Goal: Information Seeking & Learning: Compare options

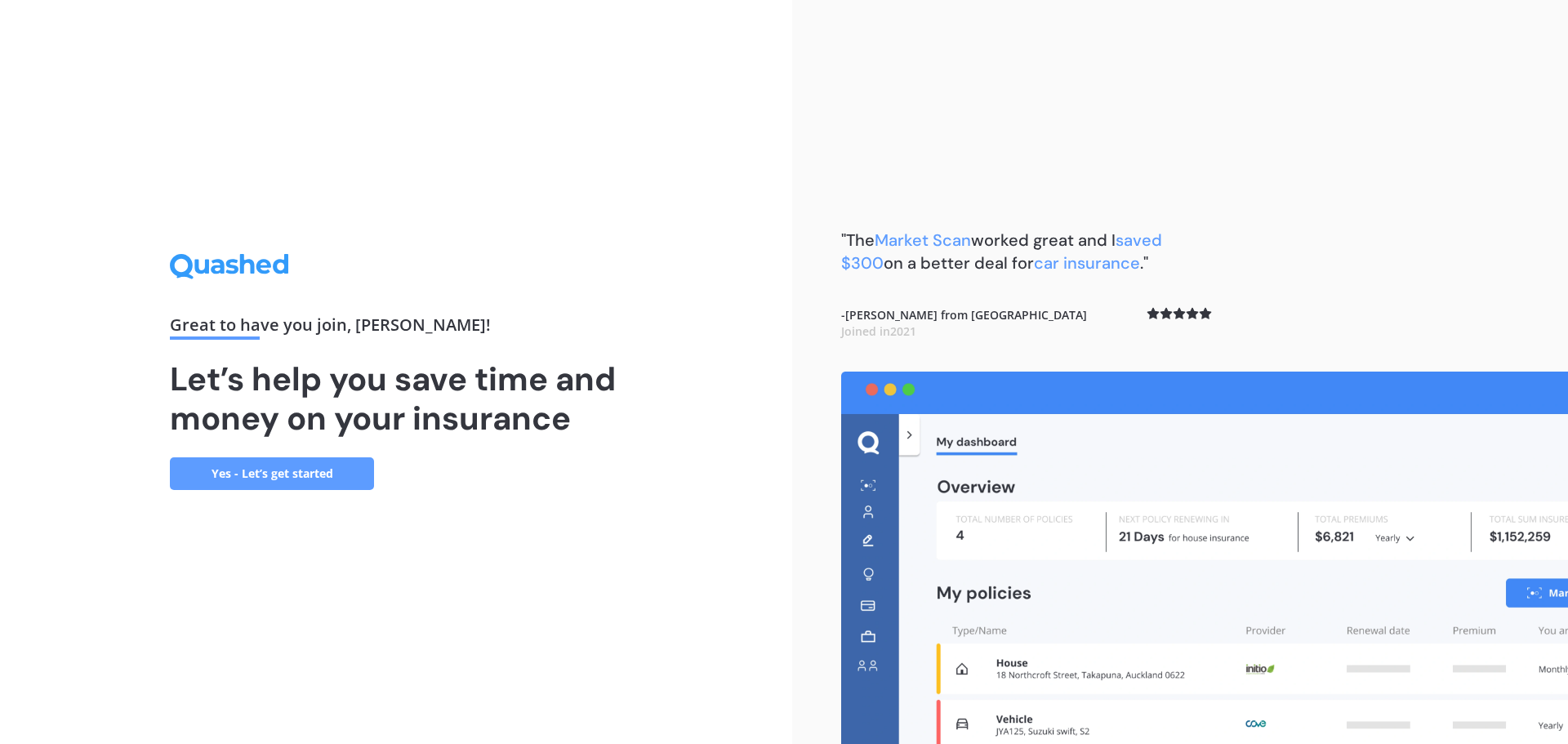
click at [313, 476] on link "Yes - Let’s get started" at bounding box center [272, 474] width 204 height 33
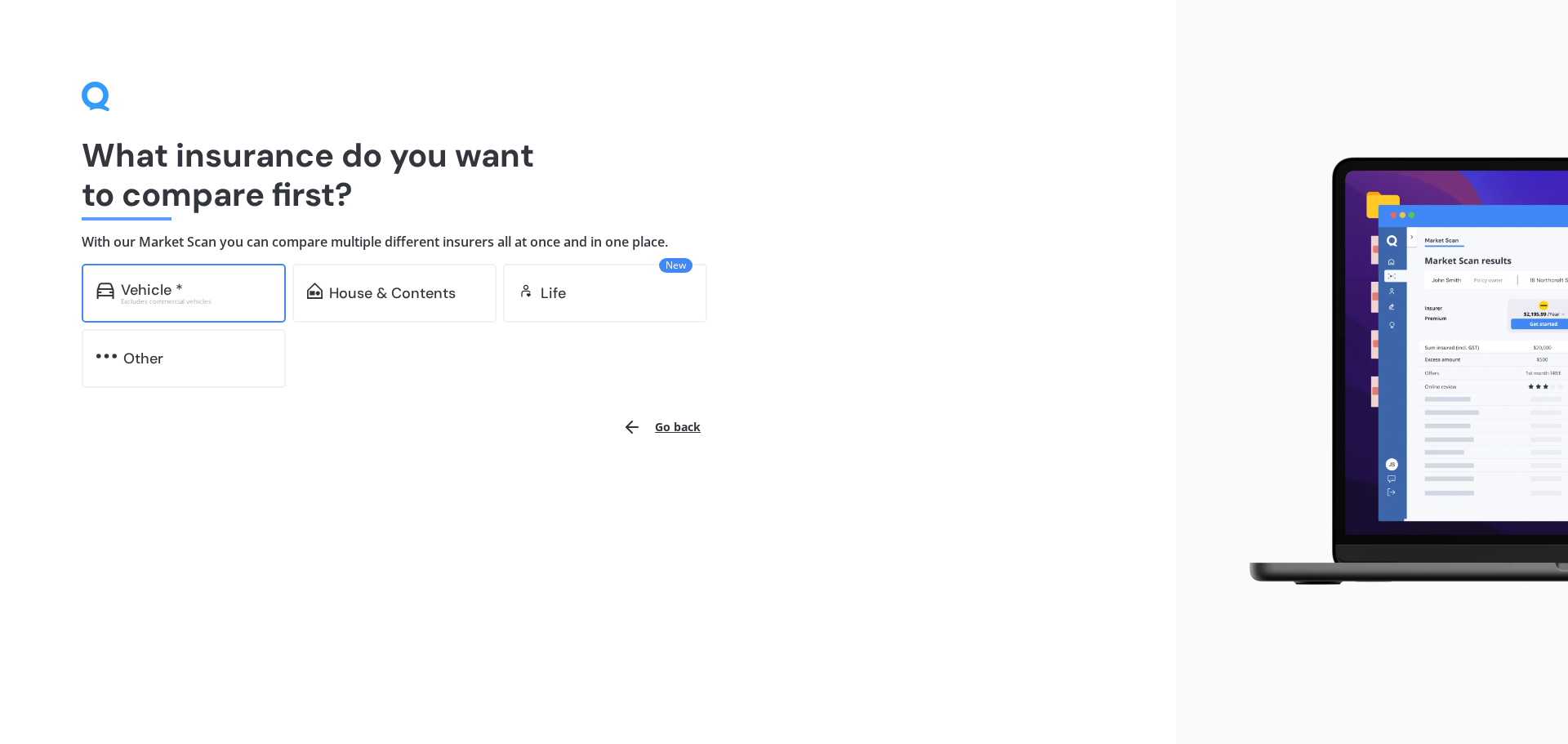
click at [241, 285] on div "Vehicle *" at bounding box center [196, 290] width 150 height 16
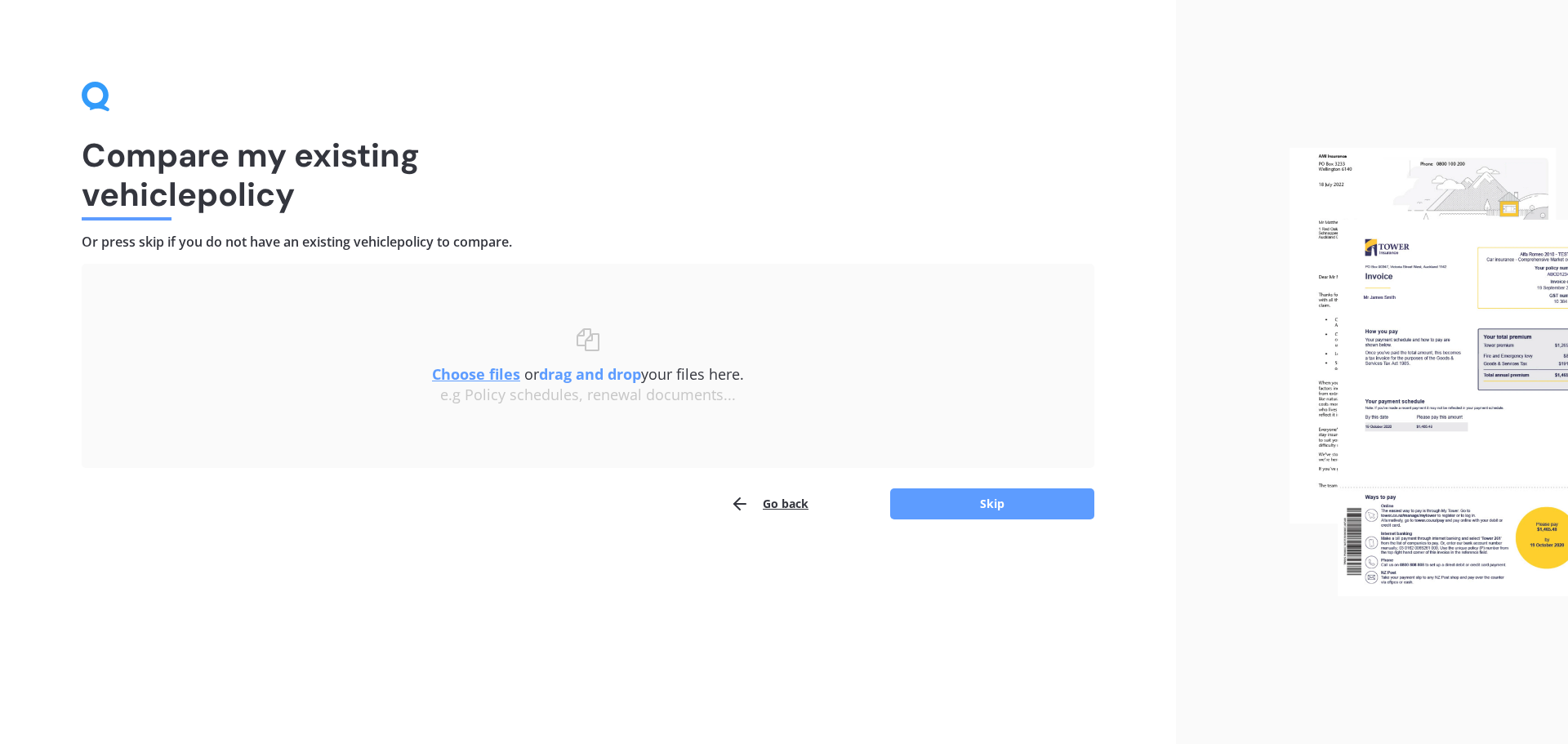
click at [496, 375] on u "Choose files" at bounding box center [476, 374] width 88 height 19
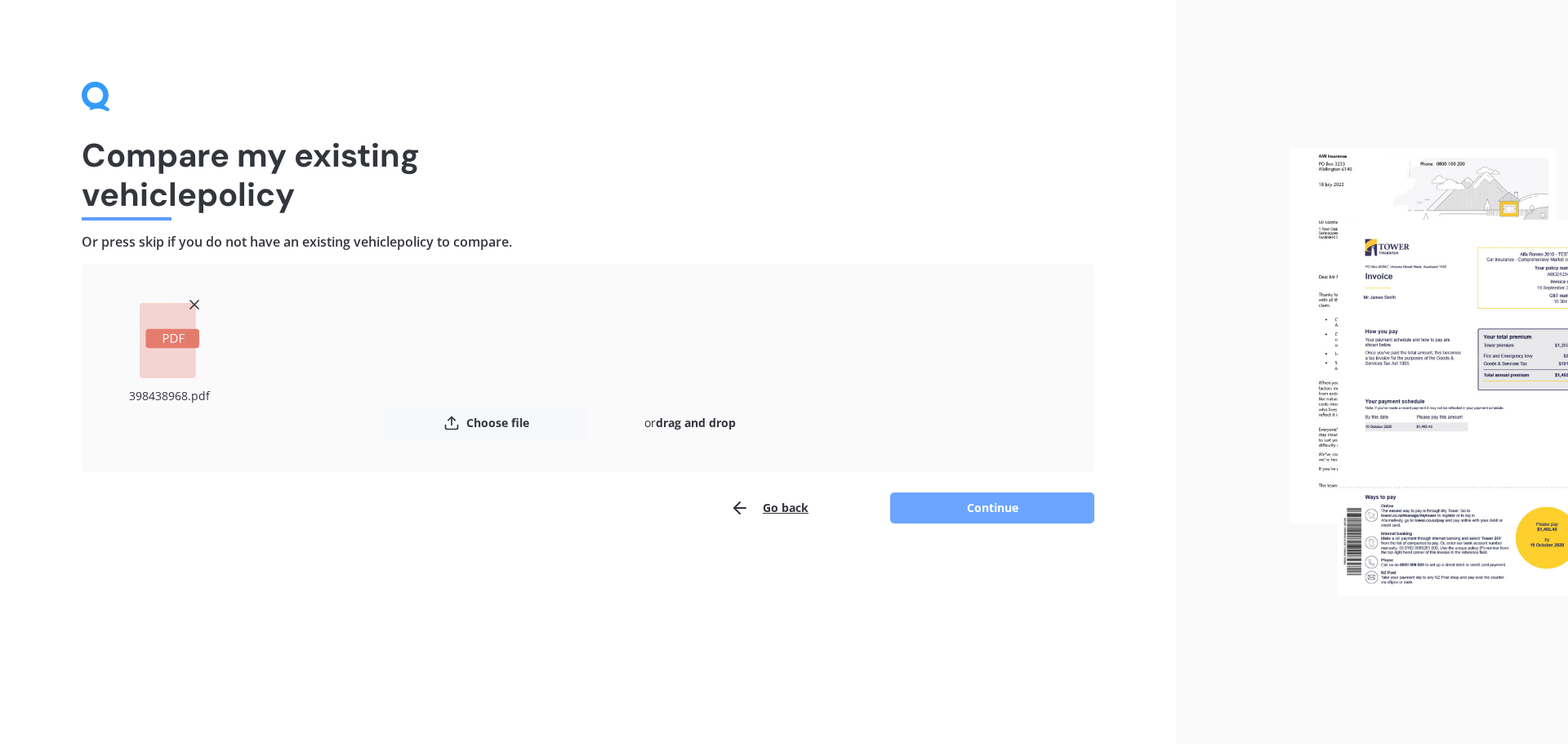
click at [951, 522] on button "Continue" at bounding box center [992, 508] width 204 height 31
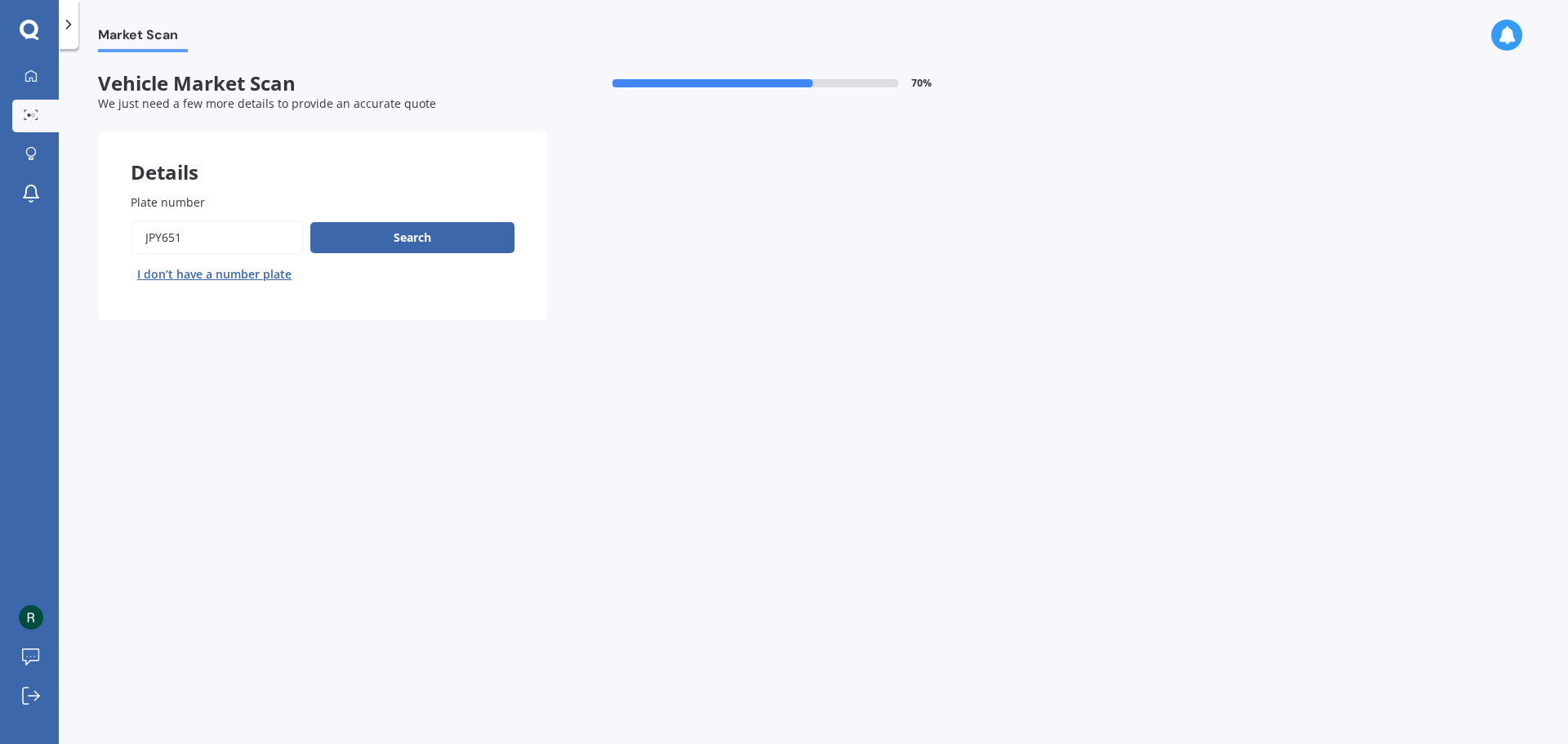
click at [440, 437] on div "Market Scan Vehicle Market Scan 70 % We just need a few more details to provide…" at bounding box center [812, 400] width 1509 height 695
click at [394, 242] on button "Search" at bounding box center [412, 237] width 204 height 31
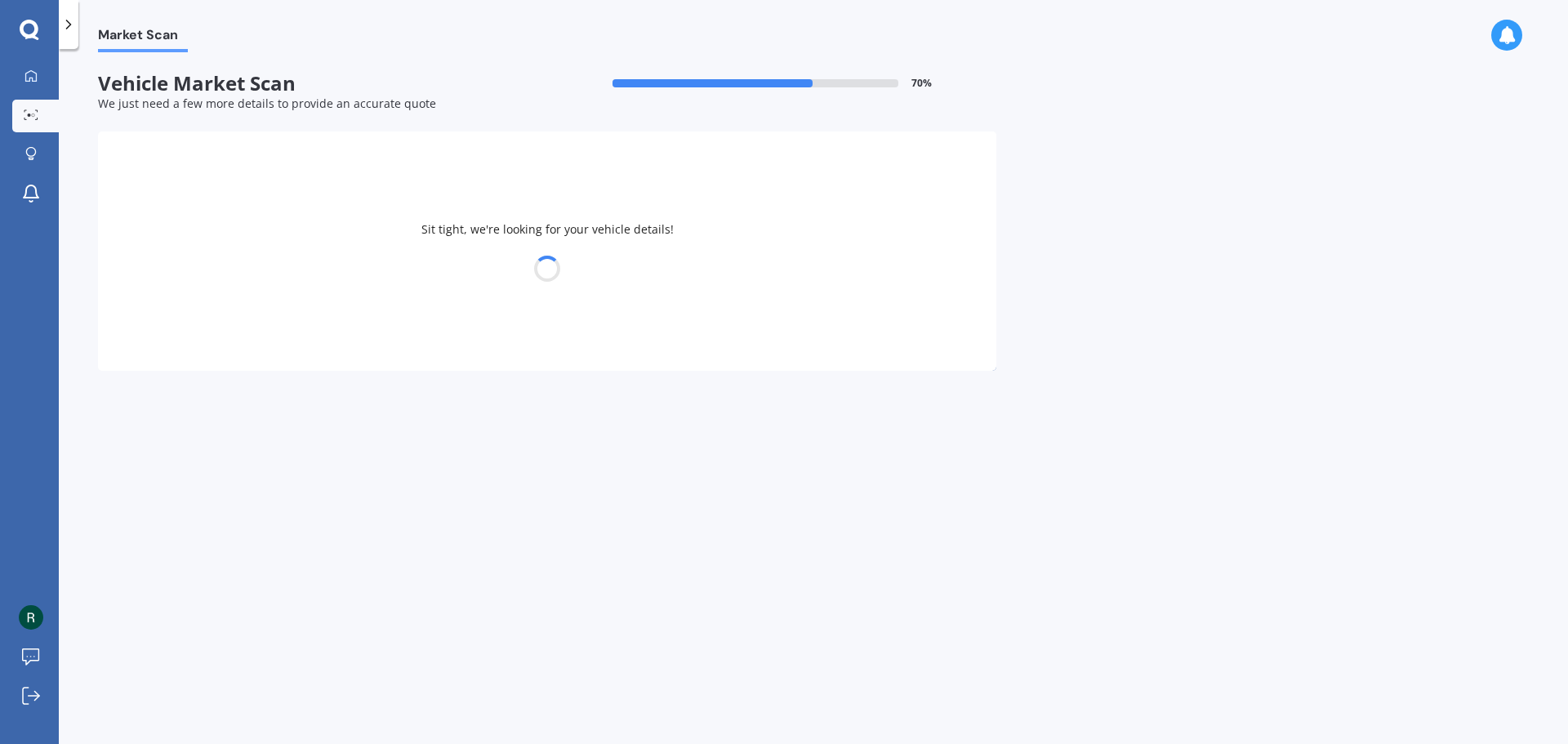
select select "NISSAN"
select select "TIIDA"
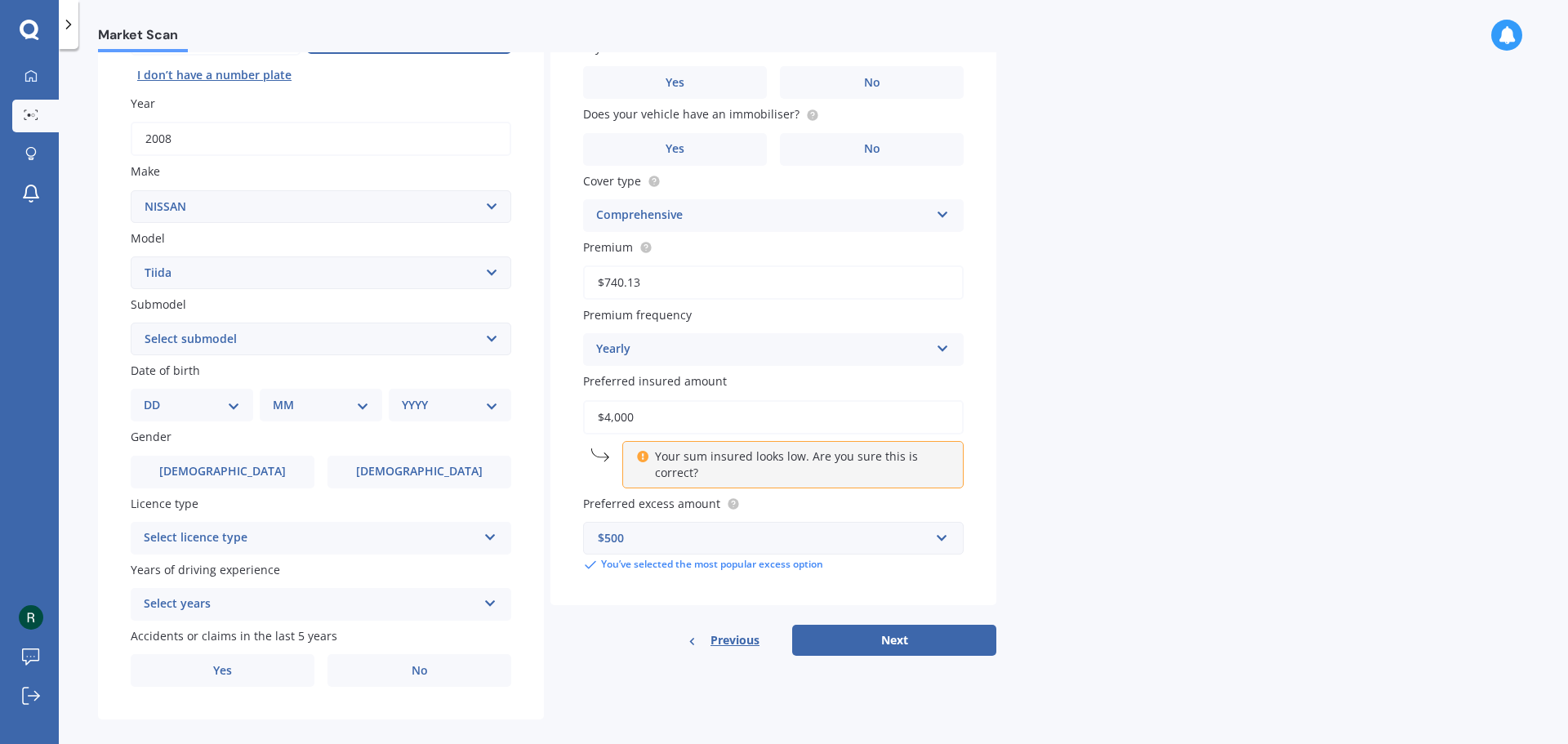
scroll to position [217, 0]
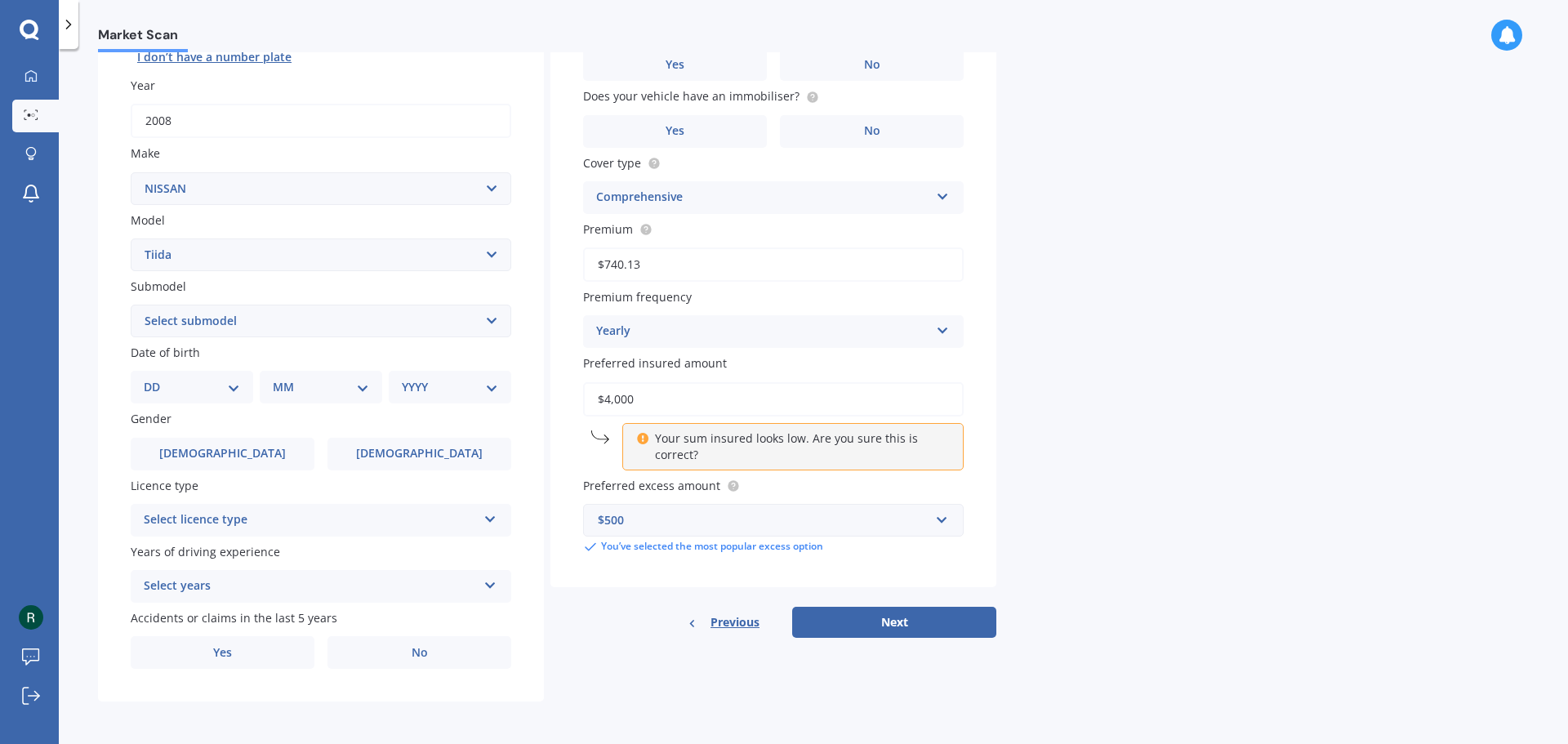
click at [234, 397] on div "DD 01 02 03 04 05 06 07 08 09 10 11 12 13 14 15 16 17 18 19 20 21 22 23 24 25 2…" at bounding box center [191, 387] width 123 height 33
click at [170, 390] on select "DD 01 02 03 04 05 06 07 08 09 10 11 12 13 14 15 16 17 18 19 20 21 22 23 24 25 2…" at bounding box center [192, 386] width 97 height 18
select select "23"
click at [157, 378] on select "DD 01 02 03 04 05 06 07 08 09 10 11 12 13 14 15 16 17 18 19 20 21 22 23 24 25 2…" at bounding box center [192, 386] width 97 height 18
click at [323, 390] on select "MM 01 02 03 04 05 06 07 08 09 10 11 12" at bounding box center [324, 386] width 90 height 18
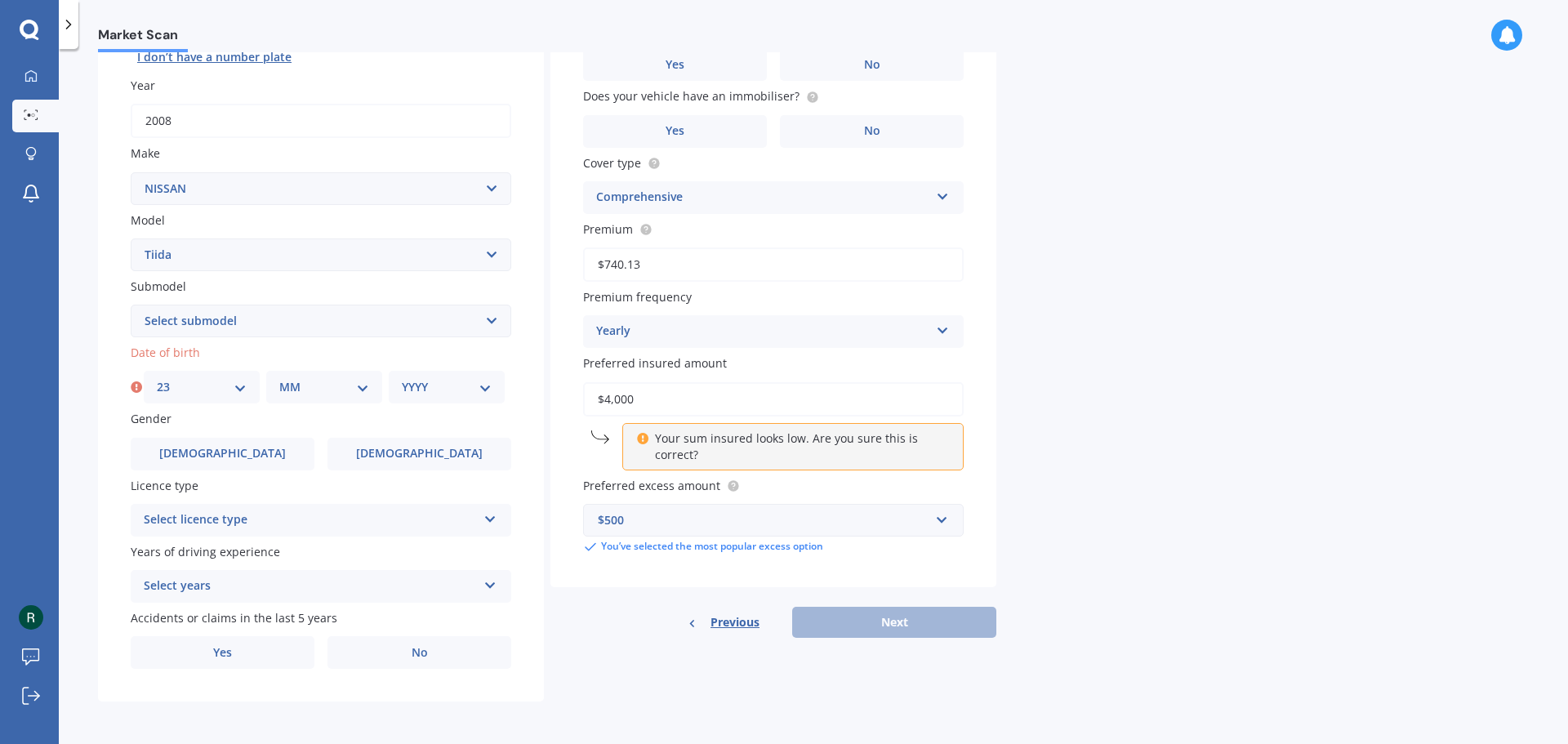
select select "01"
click at [280, 378] on select "MM 01 02 03 04 05 06 07 08 09 10 11 12" at bounding box center [324, 386] width 90 height 18
click at [448, 398] on div "YYYY 2025 2024 2023 2022 2021 2020 2019 2018 2017 2016 2015 2014 2013 2012 2011…" at bounding box center [446, 387] width 116 height 33
click at [454, 390] on select "YYYY 2025 2024 2023 2022 2021 2020 2019 2018 2017 2016 2015 2014 2013 2012 2011…" at bounding box center [446, 386] width 90 height 18
select select "1987"
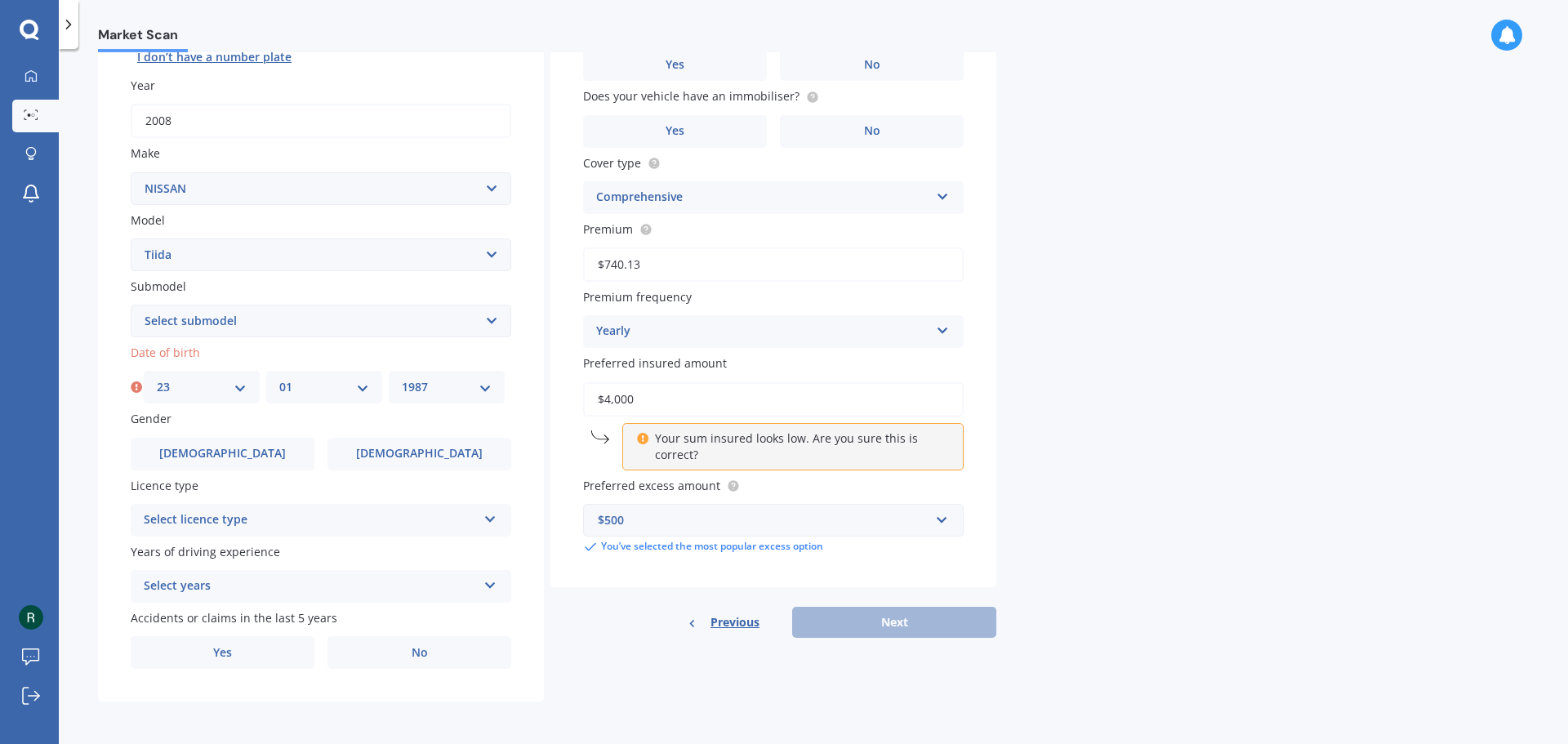
click at [402, 378] on select "YYYY 2025 2024 2023 2022 2021 2020 2019 2018 2017 2016 2015 2014 2013 2012 2011…" at bounding box center [446, 386] width 90 height 18
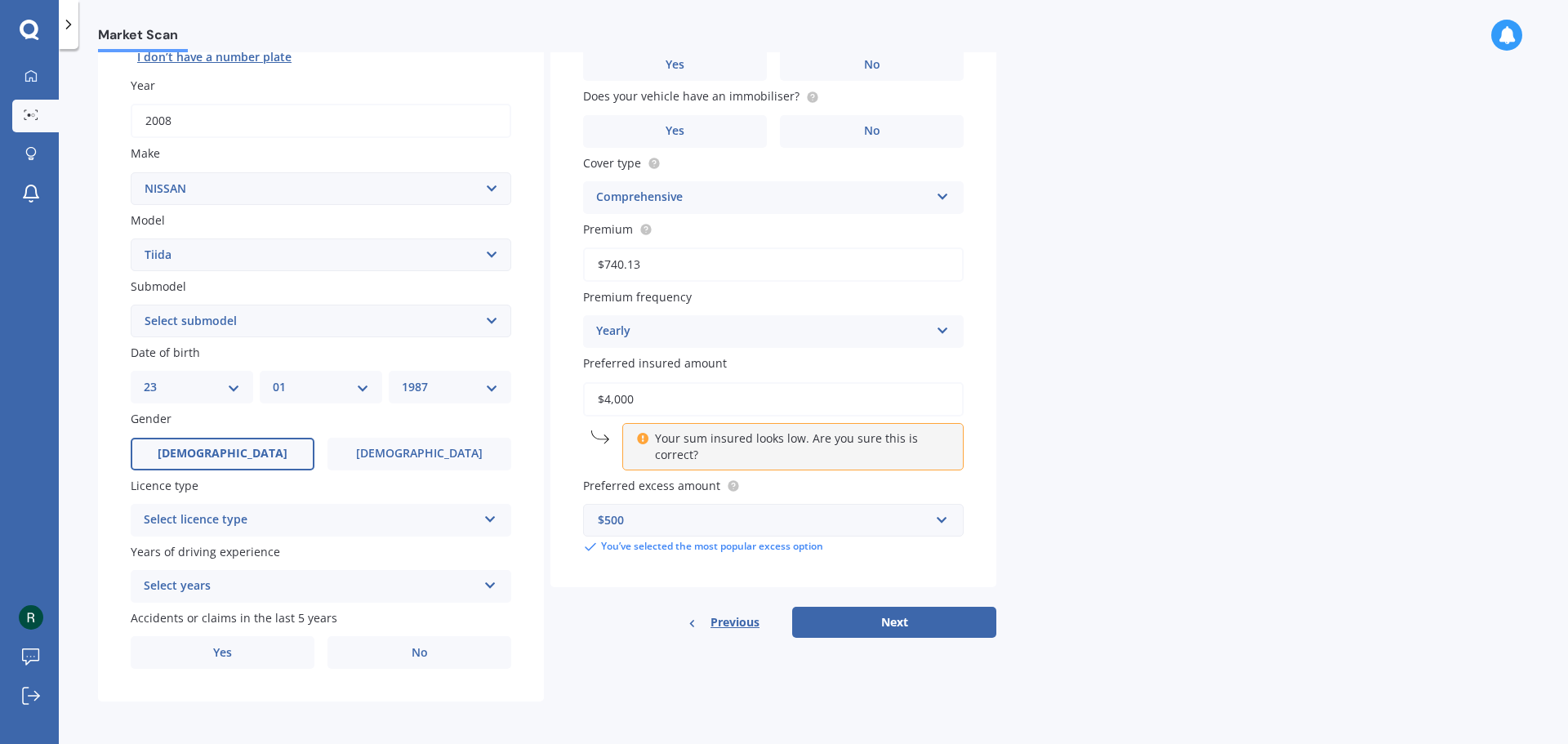
click at [234, 442] on label "Male" at bounding box center [222, 454] width 184 height 33
click at [0, 0] on input "Male" at bounding box center [0, 0] width 0 height 0
click at [353, 523] on div "Select licence type" at bounding box center [310, 519] width 333 height 19
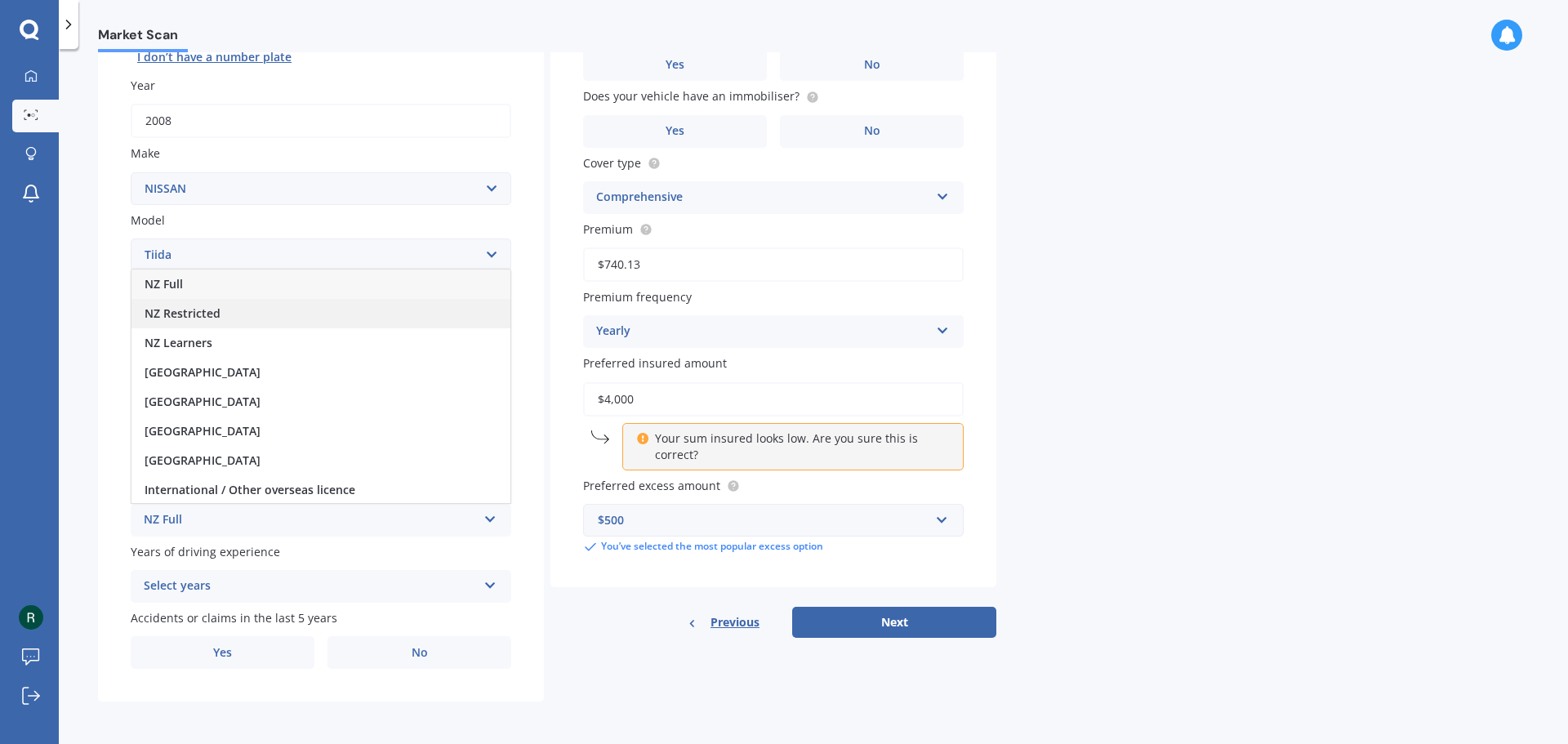
click at [196, 308] on span "NZ Restricted" at bounding box center [183, 314] width 76 height 15
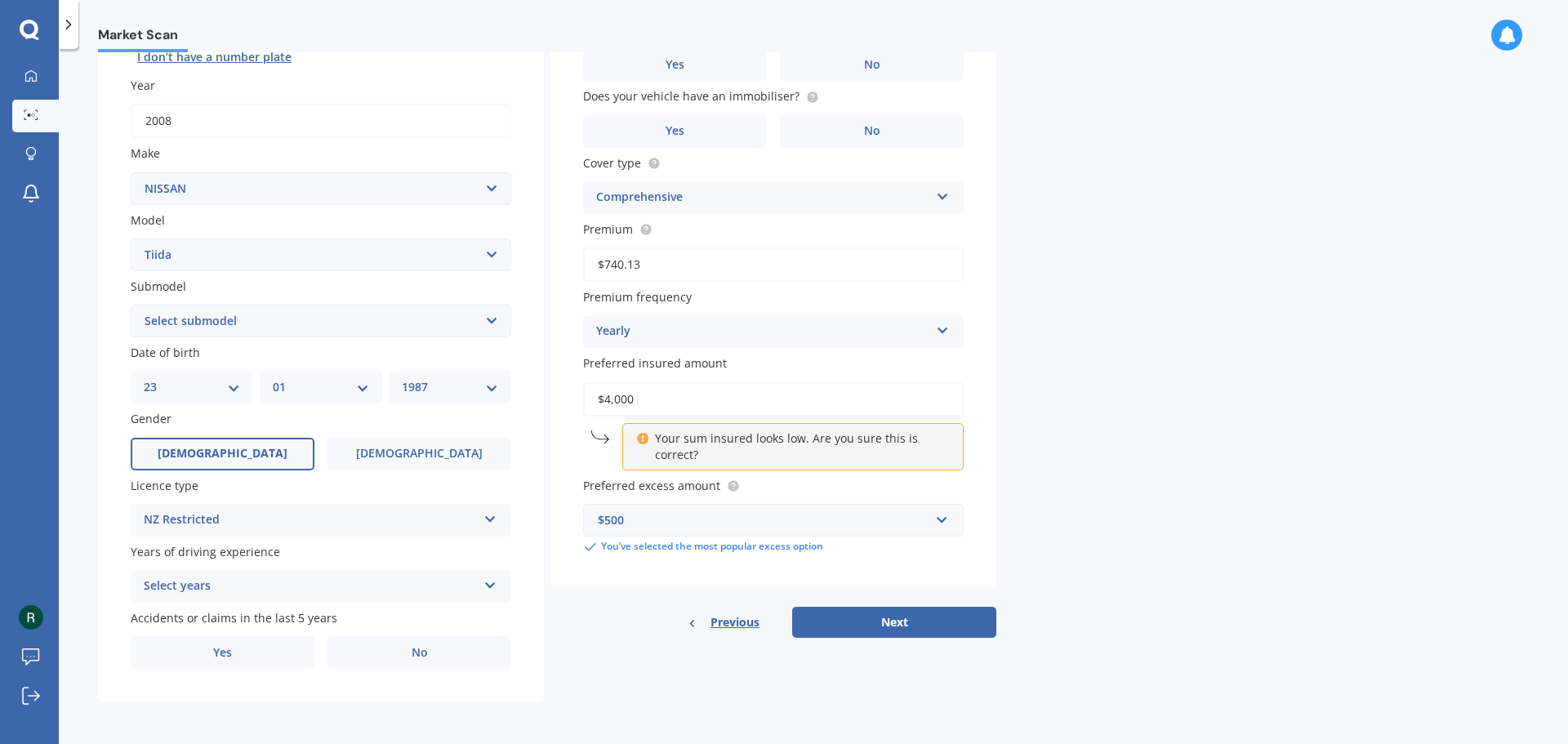
click at [235, 511] on div "NZ Restricted" at bounding box center [310, 519] width 333 height 19
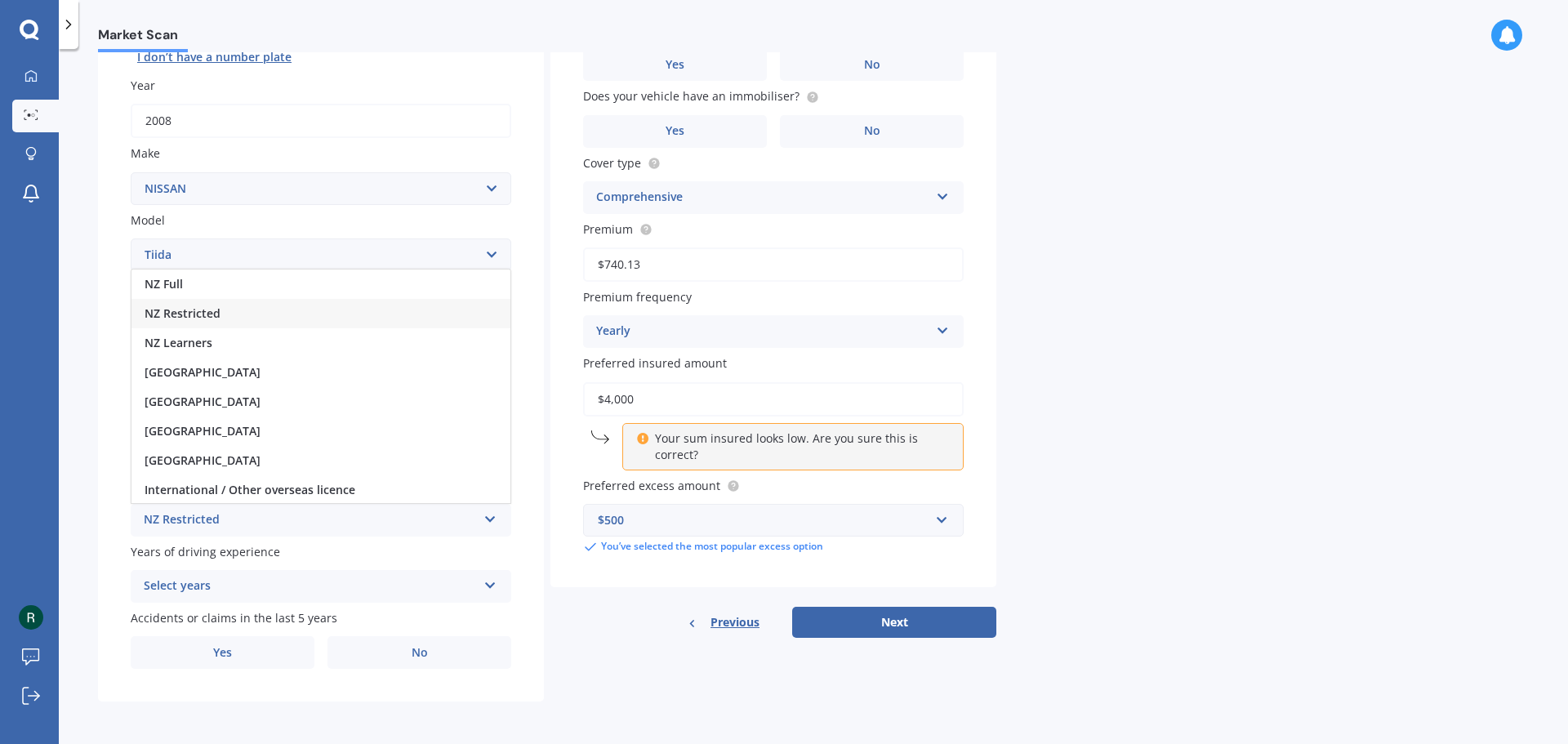
click at [164, 268] on select "Select model 1200 180SX 200SX 300ZX 350Z 370Z Ad Altima ARIYA Atlas Avenir Basa…" at bounding box center [320, 254] width 380 height 33
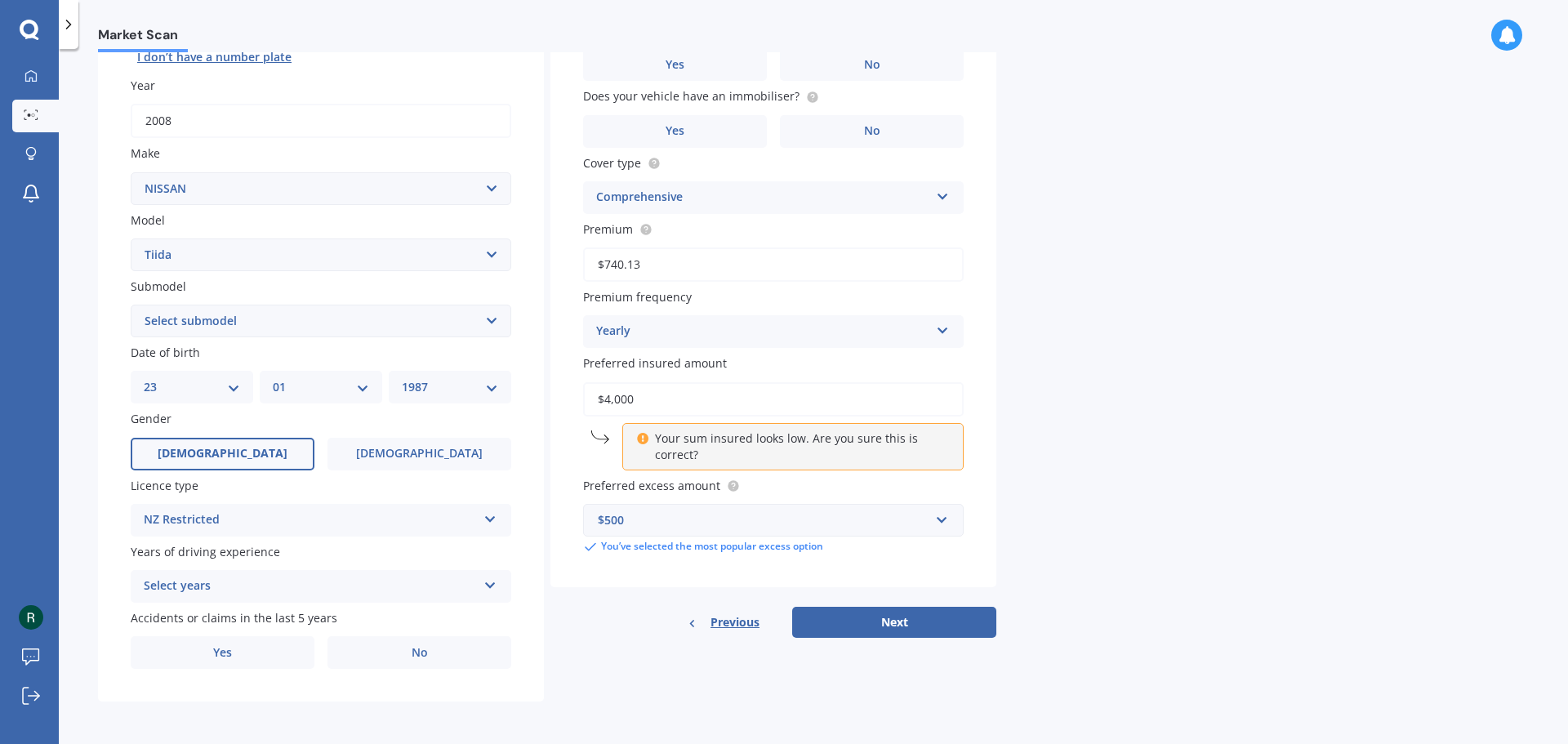
click at [399, 608] on div "Plate number Search I don’t have a number plate Year 2008 Make Select make AC A…" at bounding box center [321, 323] width 446 height 759
click at [286, 520] on div "NZ Restricted" at bounding box center [310, 519] width 333 height 19
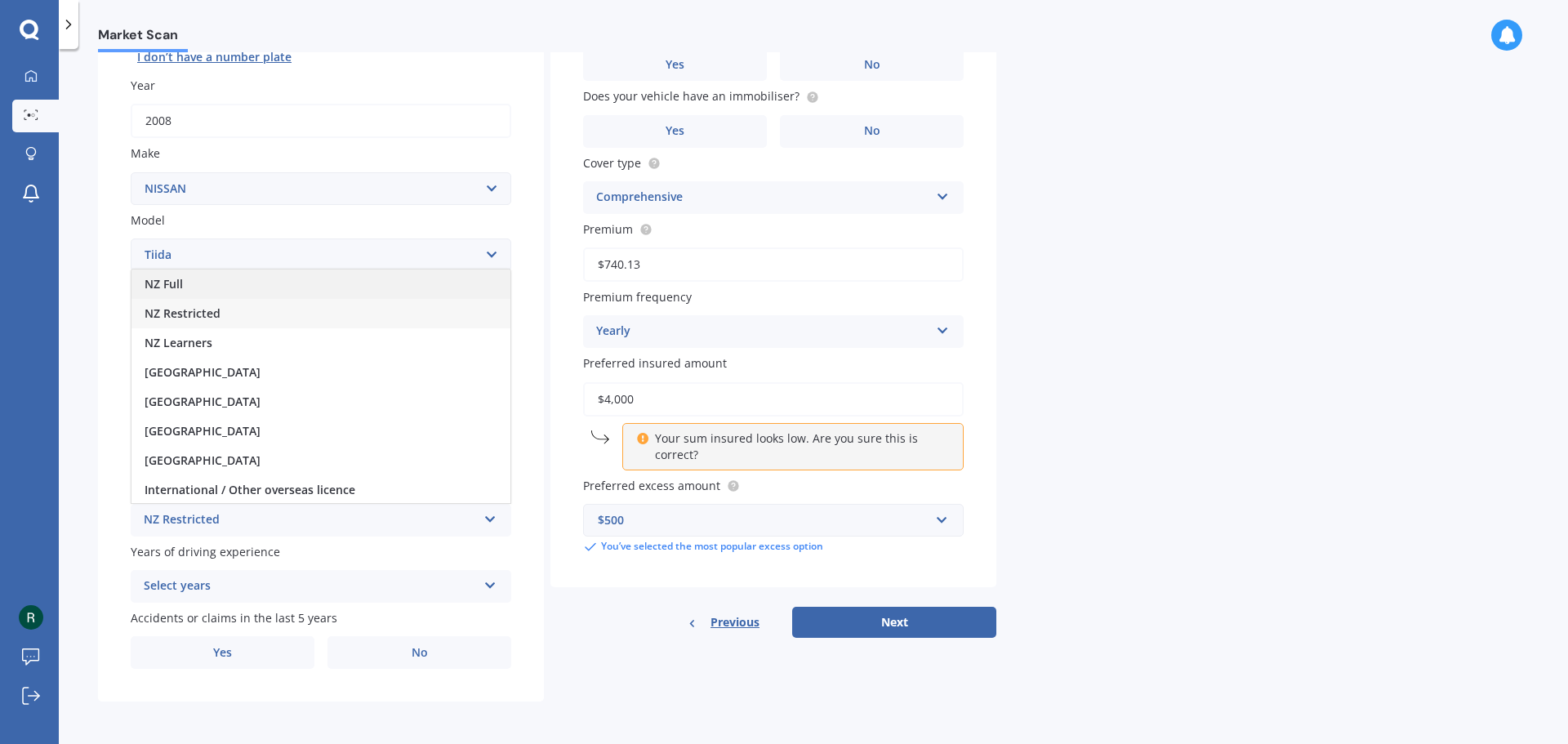
click at [171, 287] on span "NZ Full" at bounding box center [163, 284] width 38 height 15
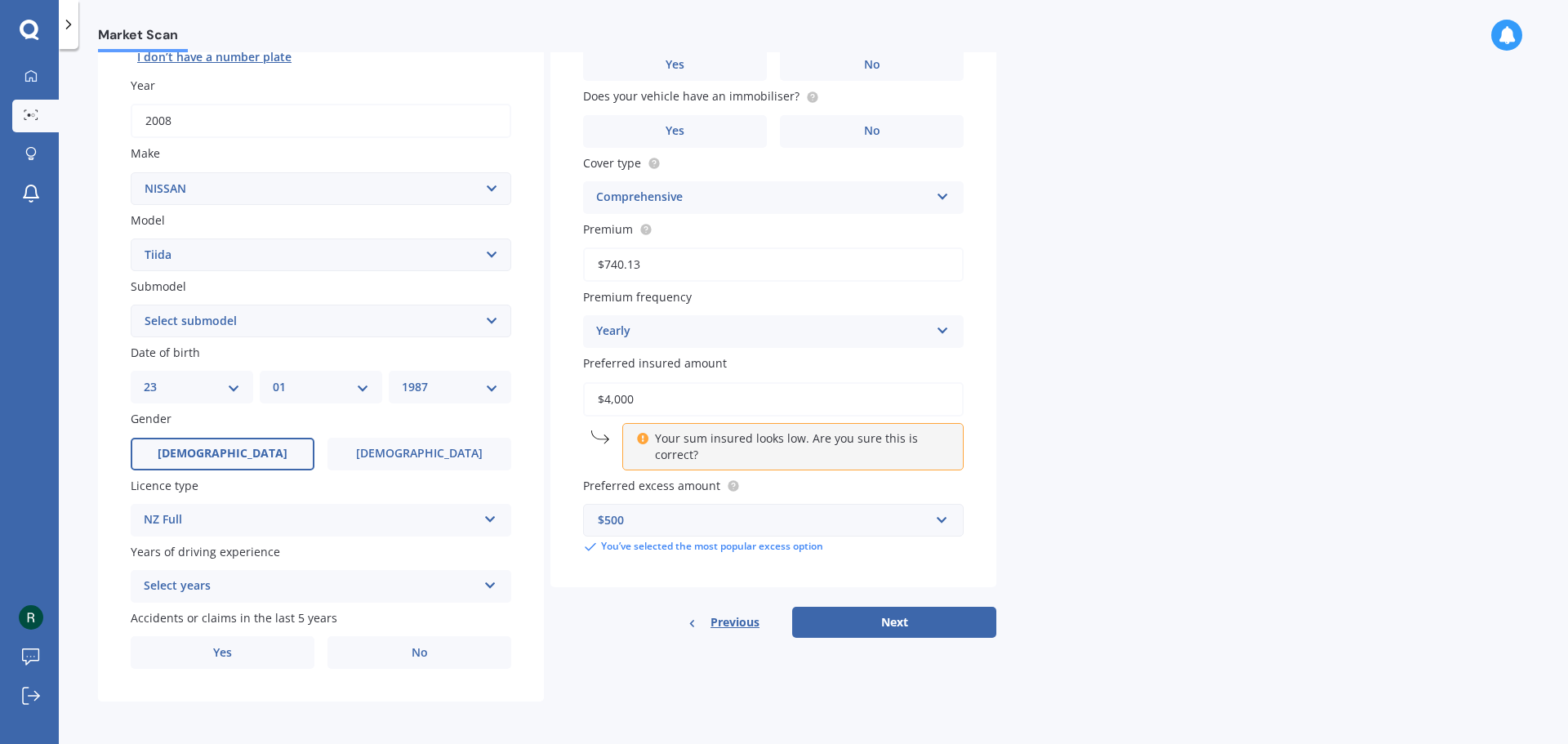
click at [310, 588] on div "Select years" at bounding box center [310, 586] width 333 height 19
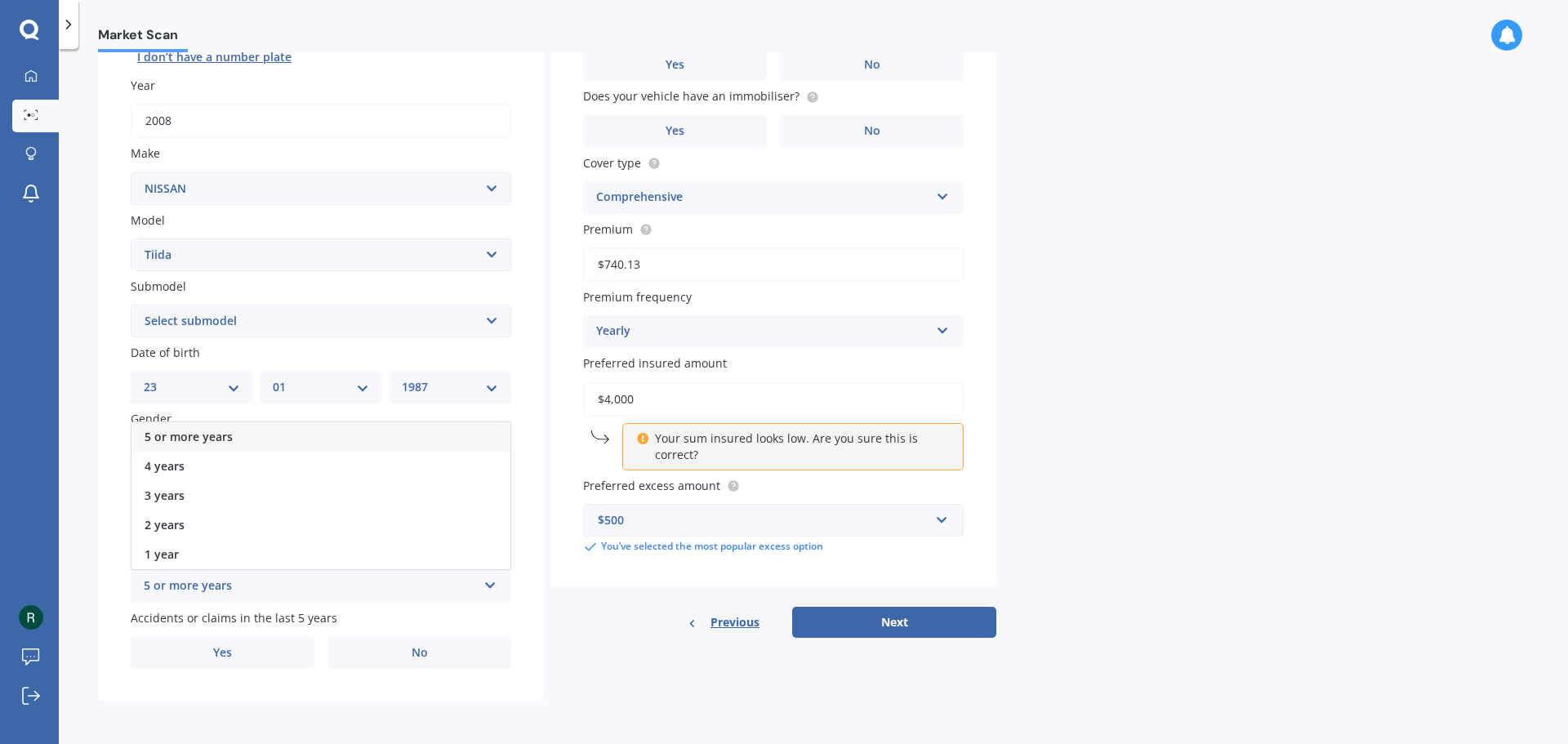
click at [236, 434] on div "5 or more years" at bounding box center [320, 436] width 379 height 30
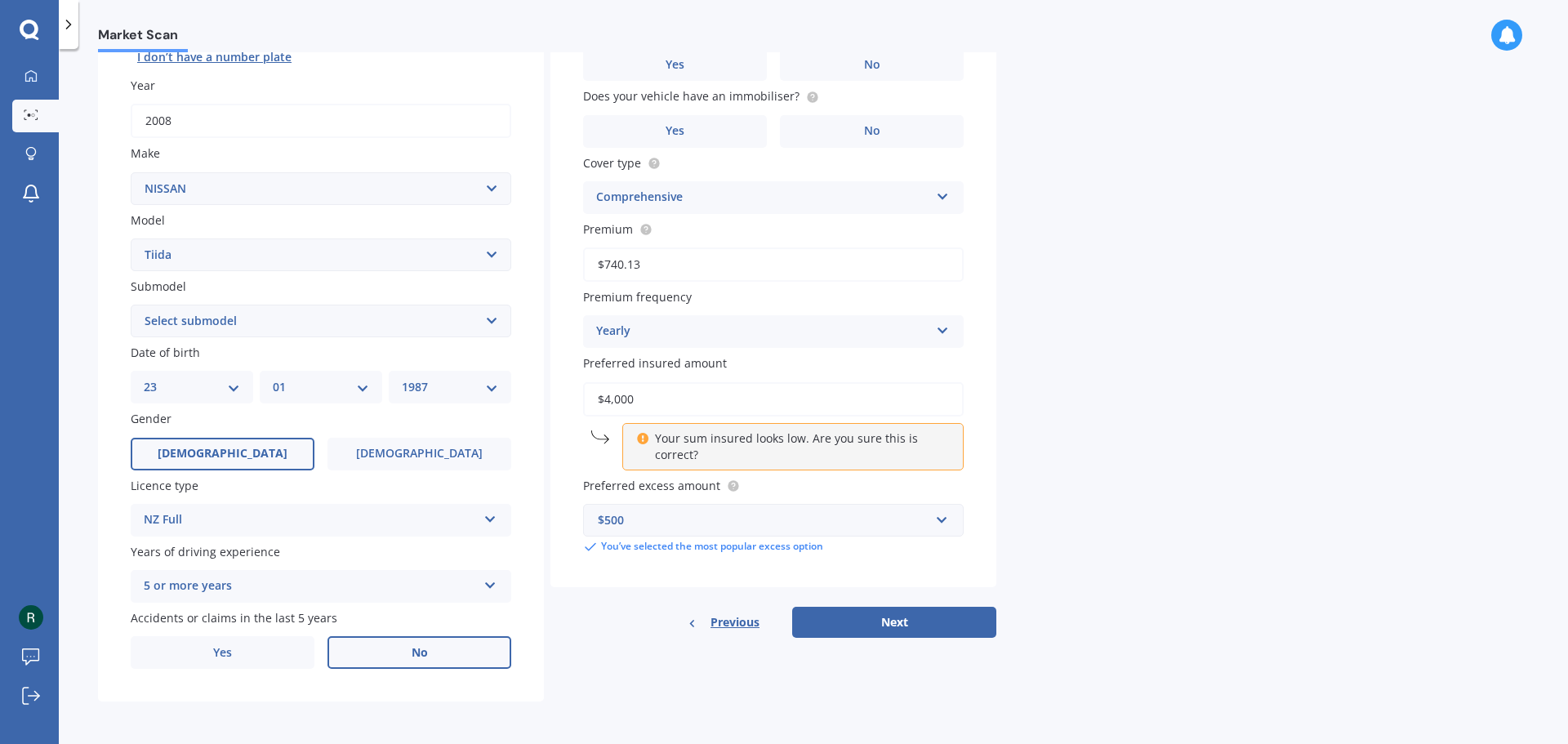
click at [454, 640] on label "No" at bounding box center [419, 652] width 184 height 33
click at [0, 0] on input "No" at bounding box center [0, 0] width 0 height 0
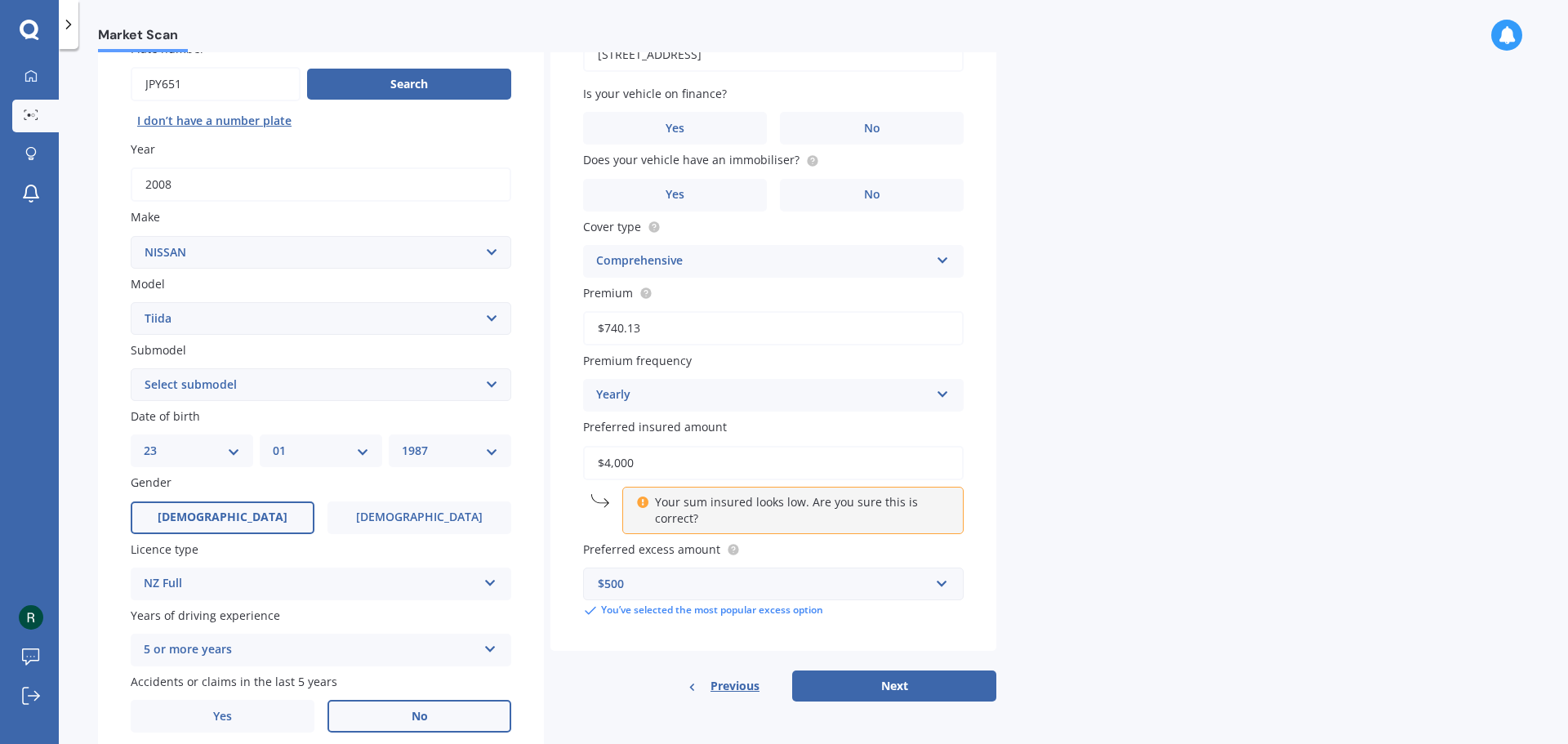
scroll to position [0, 0]
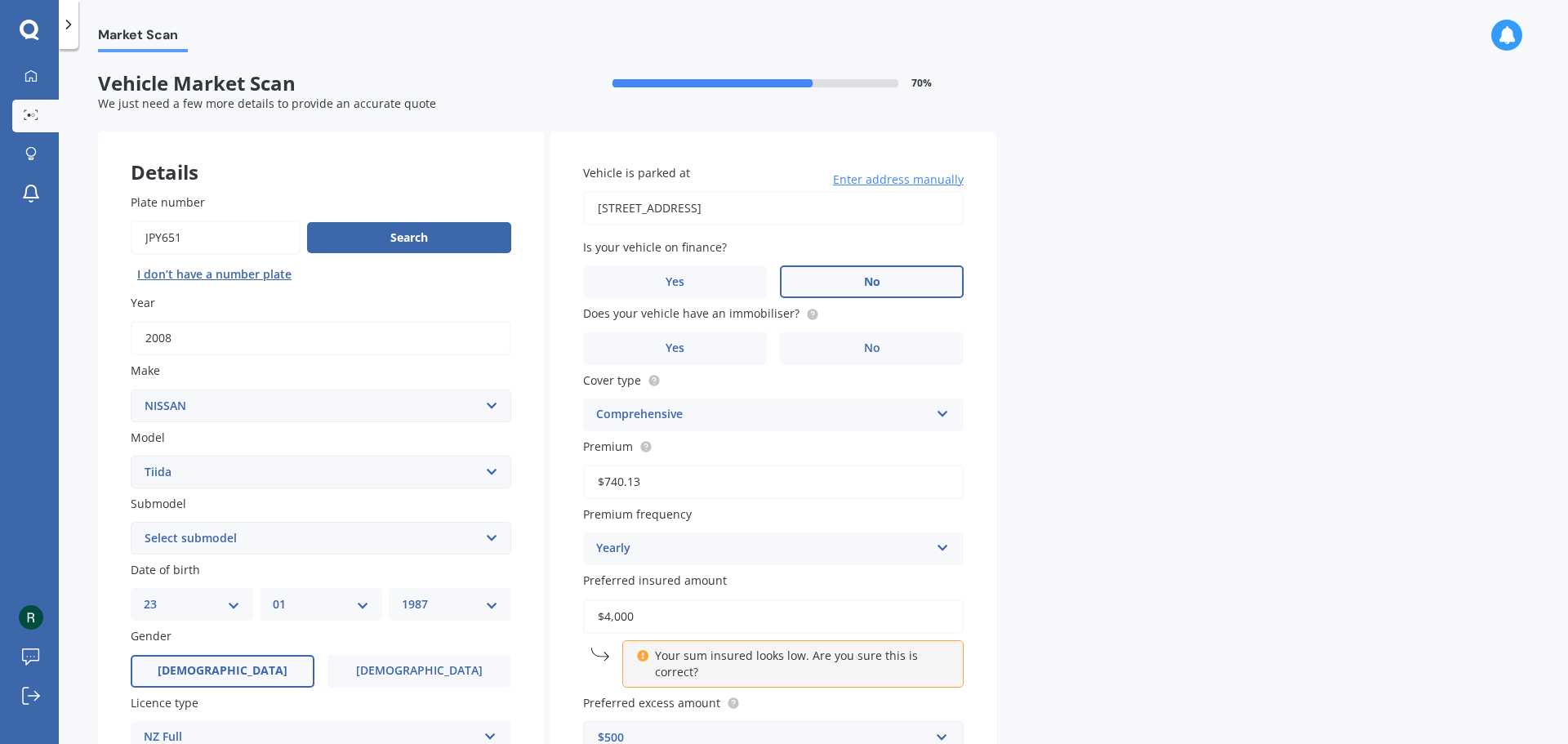
click at [857, 287] on label "No" at bounding box center [872, 281] width 184 height 33
click at [0, 0] on input "No" at bounding box center [0, 0] width 0 height 0
click at [849, 352] on label "No" at bounding box center [872, 348] width 184 height 33
click at [0, 0] on input "No" at bounding box center [0, 0] width 0 height 0
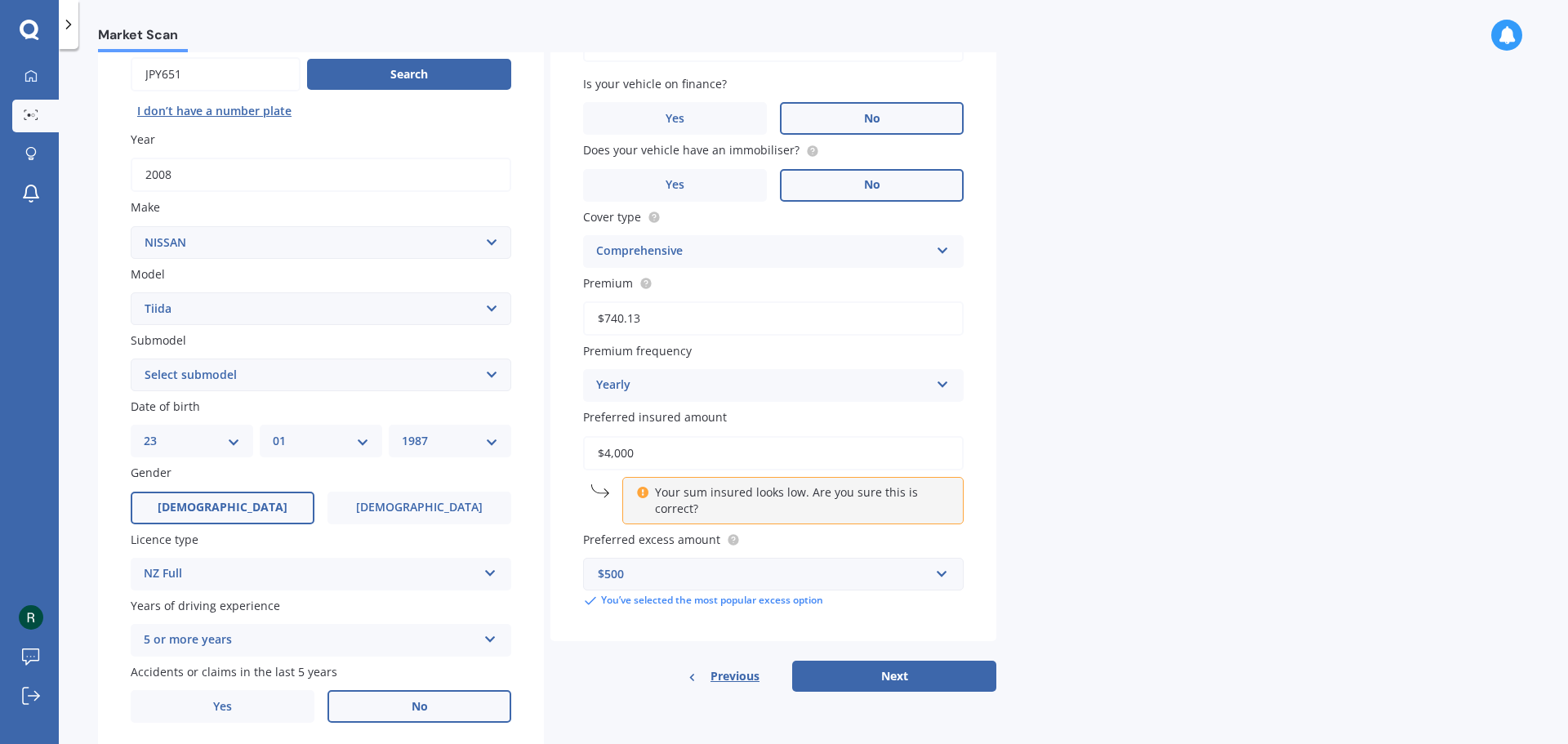
click at [685, 256] on div "Comprehensive" at bounding box center [762, 251] width 333 height 19
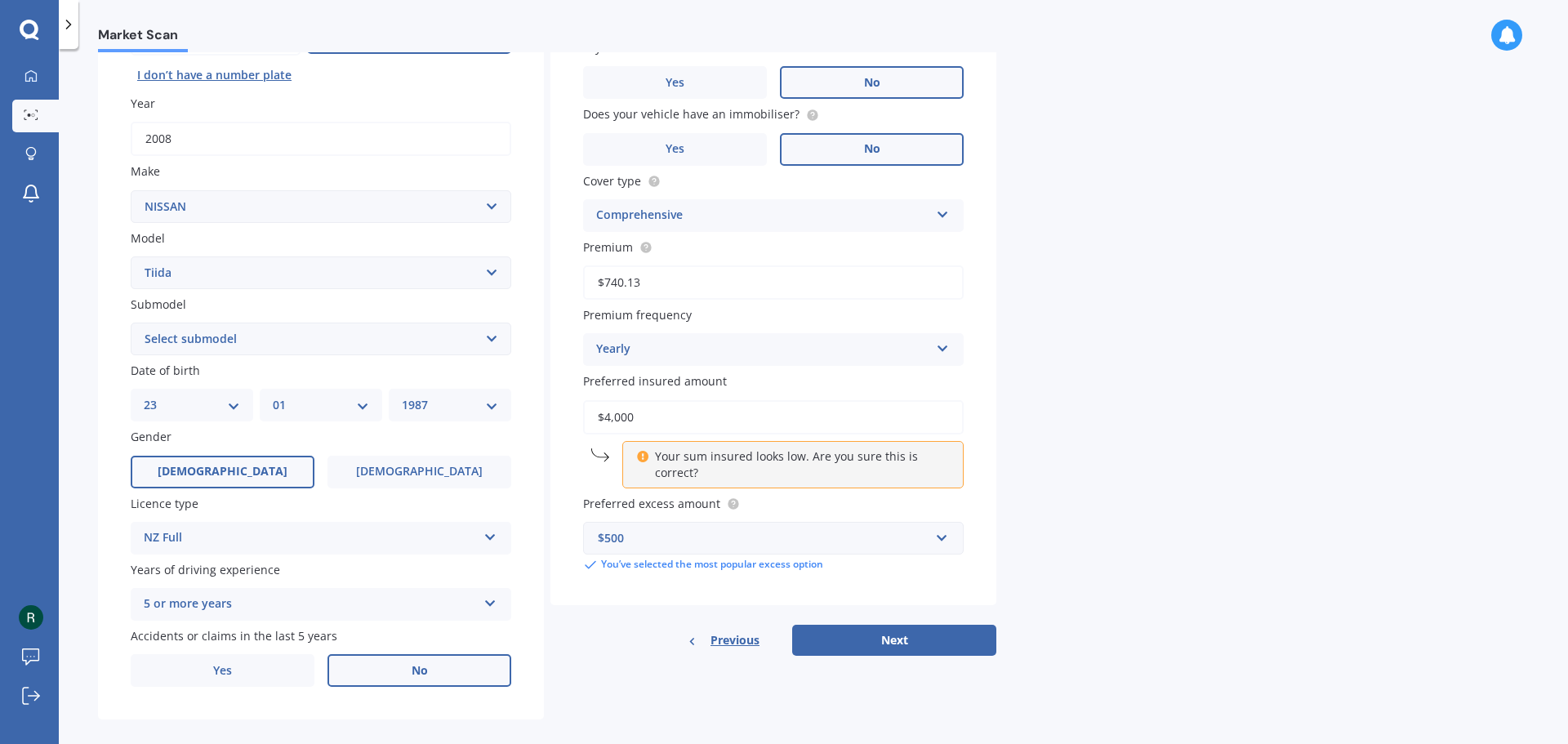
scroll to position [217, 0]
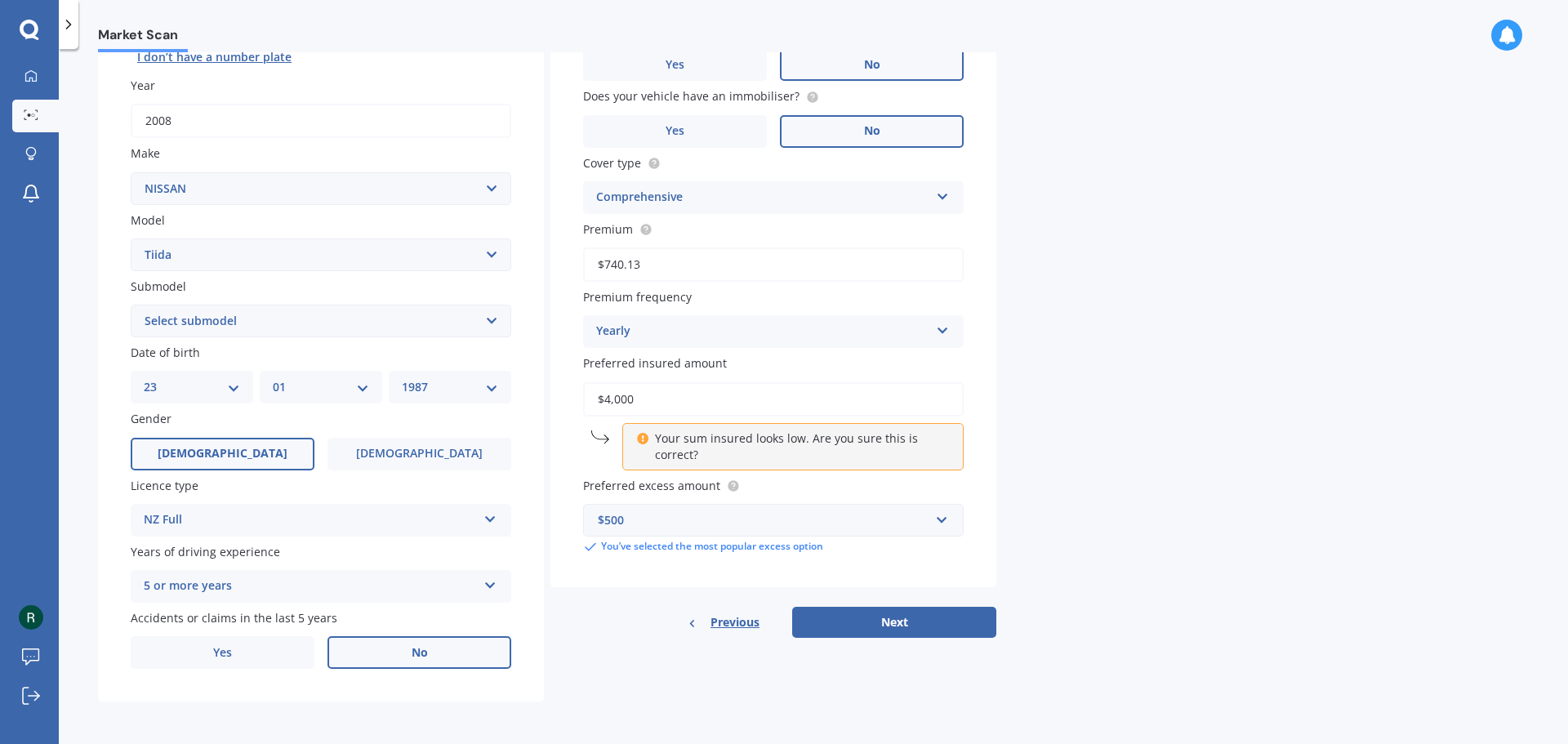
drag, startPoint x: 614, startPoint y: 396, endPoint x: 661, endPoint y: 397, distance: 47.0
click at [661, 397] on input "$4,000" at bounding box center [773, 399] width 380 height 34
type input "$4,500"
click at [1159, 538] on div "Market Scan Vehicle Market Scan 70 % We just need a few more details to provide…" at bounding box center [812, 400] width 1509 height 695
click at [953, 623] on button "Next" at bounding box center [894, 622] width 204 height 31
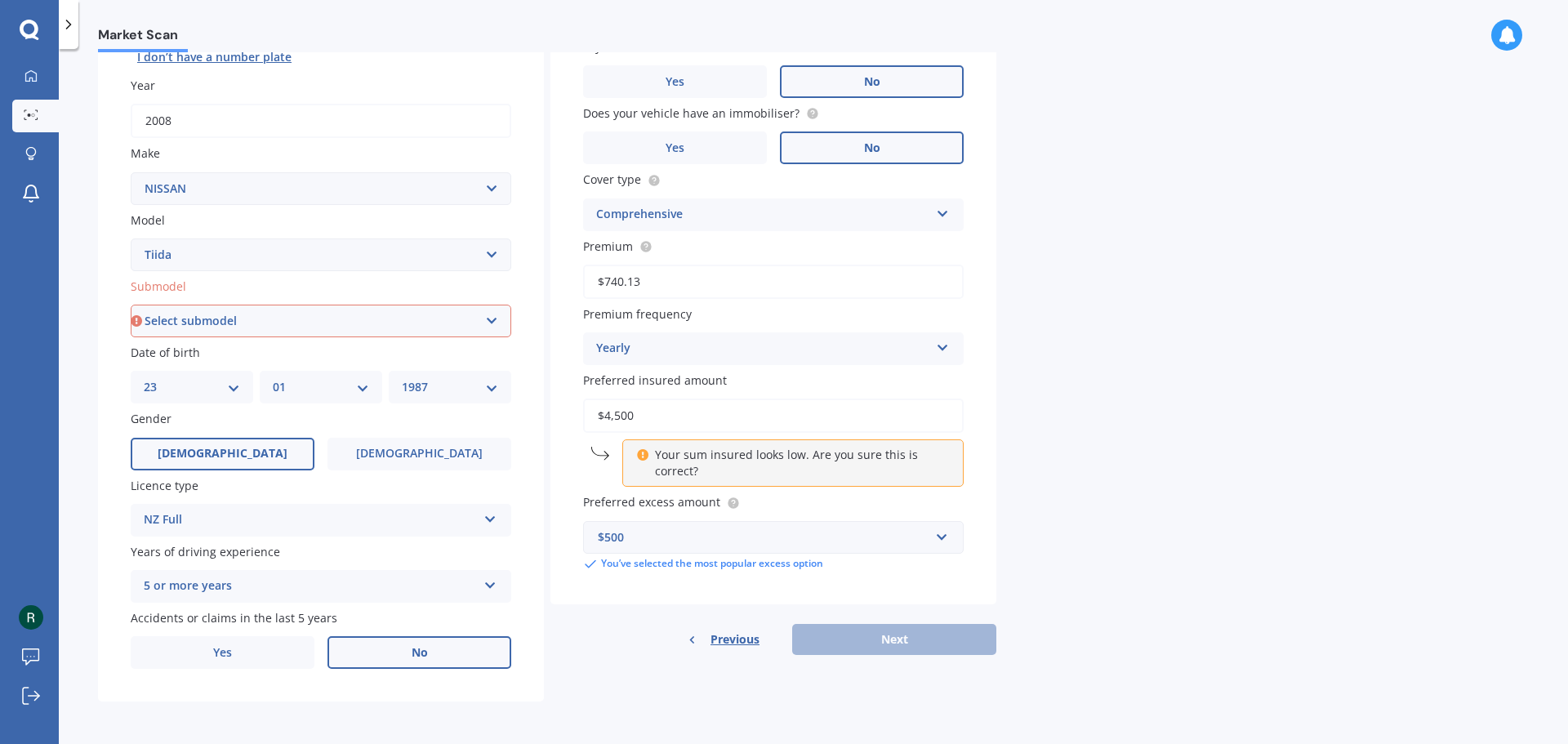
click at [177, 316] on select "Select submodel (All)" at bounding box center [320, 321] width 380 height 33
select select "(ALL)"
click at [130, 305] on select "Select submodel (All)" at bounding box center [320, 321] width 380 height 33
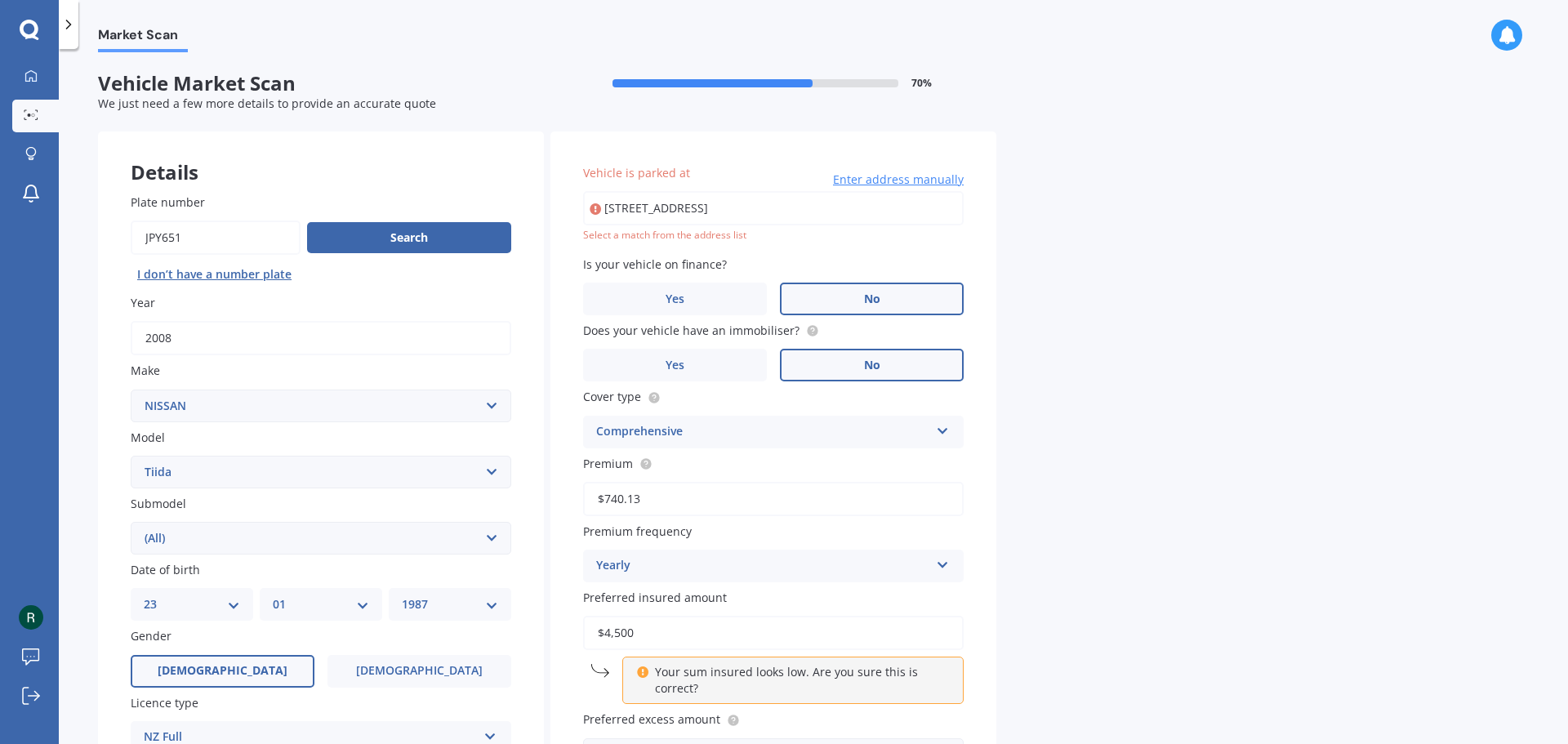
type input "15 Wykeham Place, Glenfield, Auckland 0629"
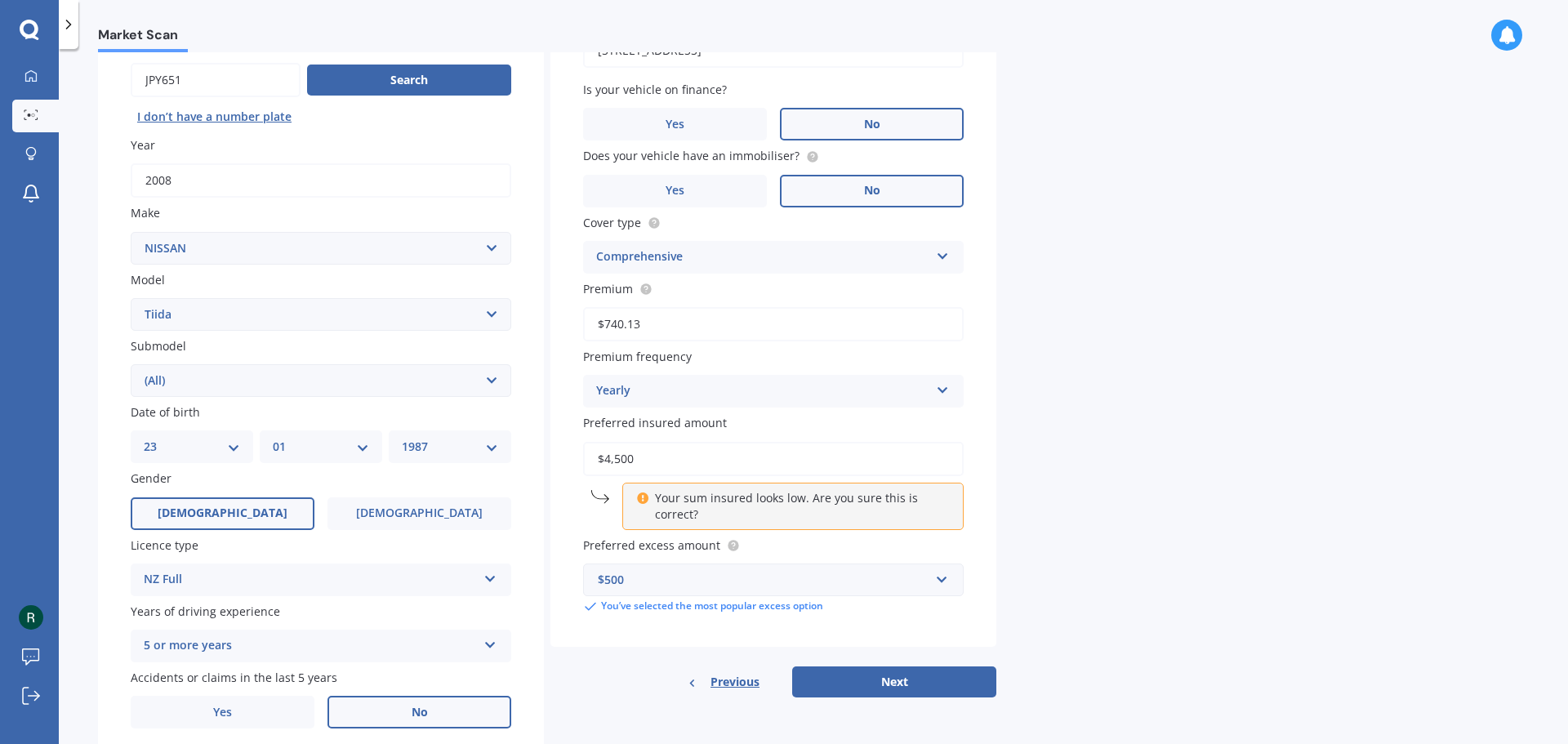
scroll to position [217, 0]
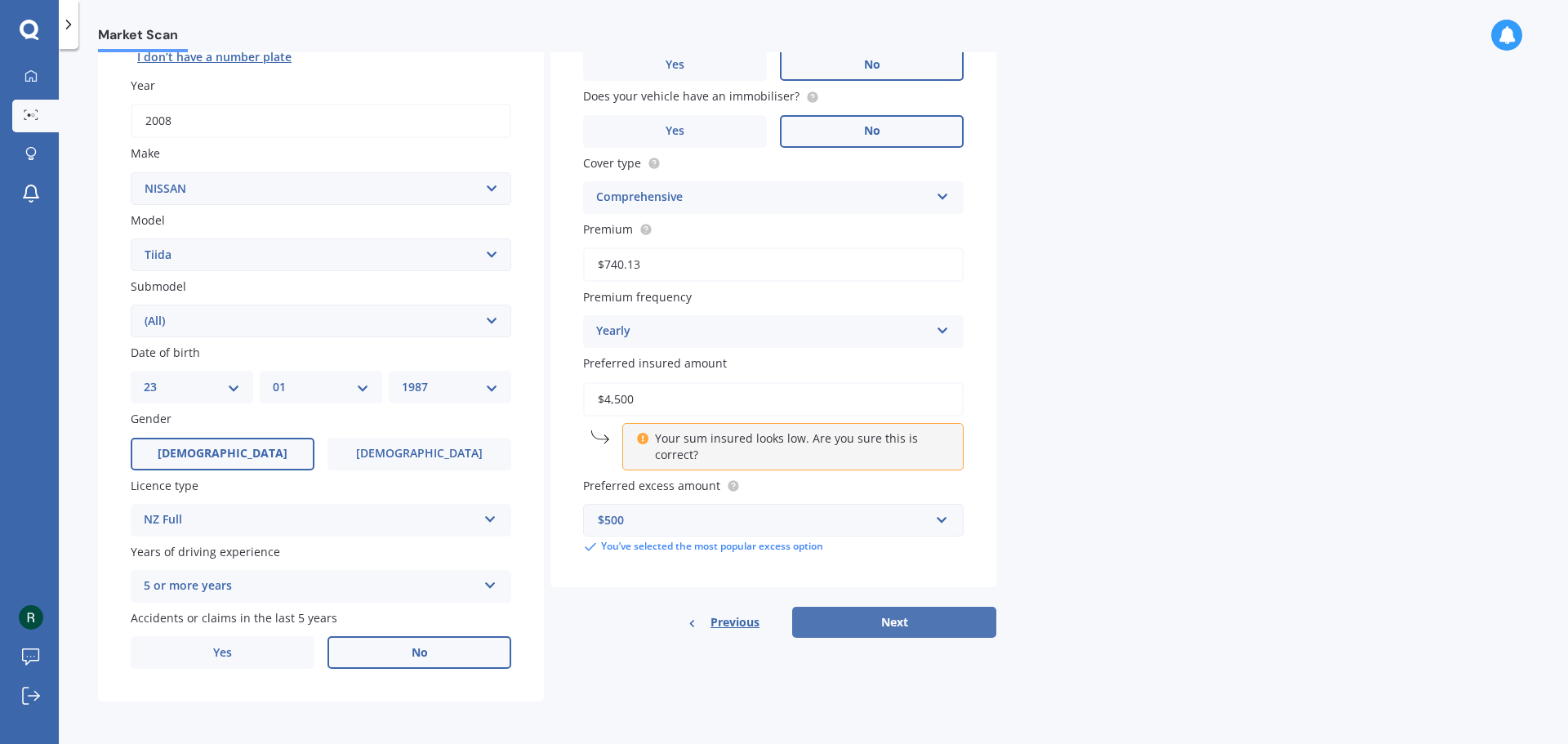
click at [856, 609] on button "Next" at bounding box center [894, 622] width 204 height 31
select select "23"
select select "01"
select select "1987"
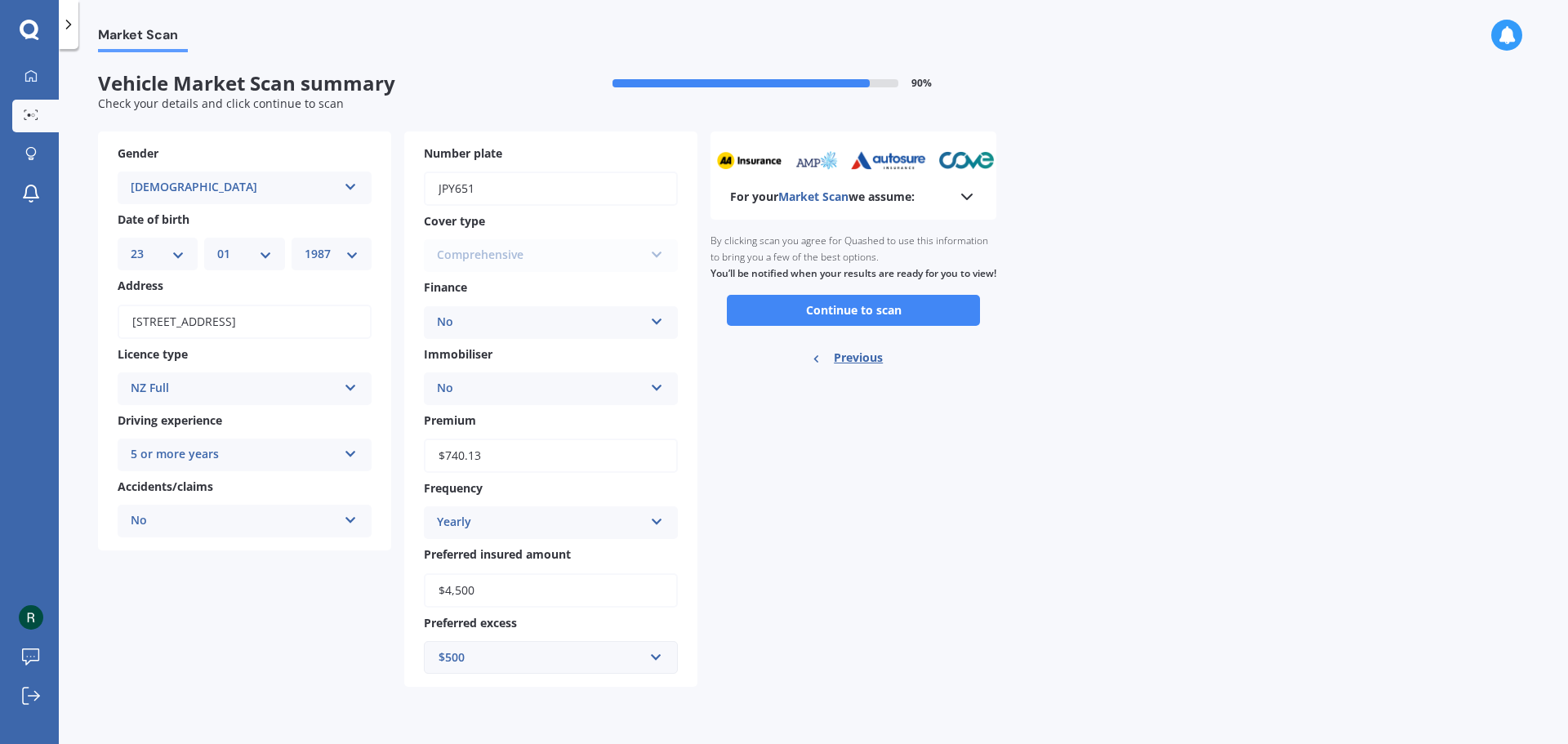
scroll to position [0, 0]
click at [751, 326] on button "Continue to scan" at bounding box center [853, 310] width 253 height 31
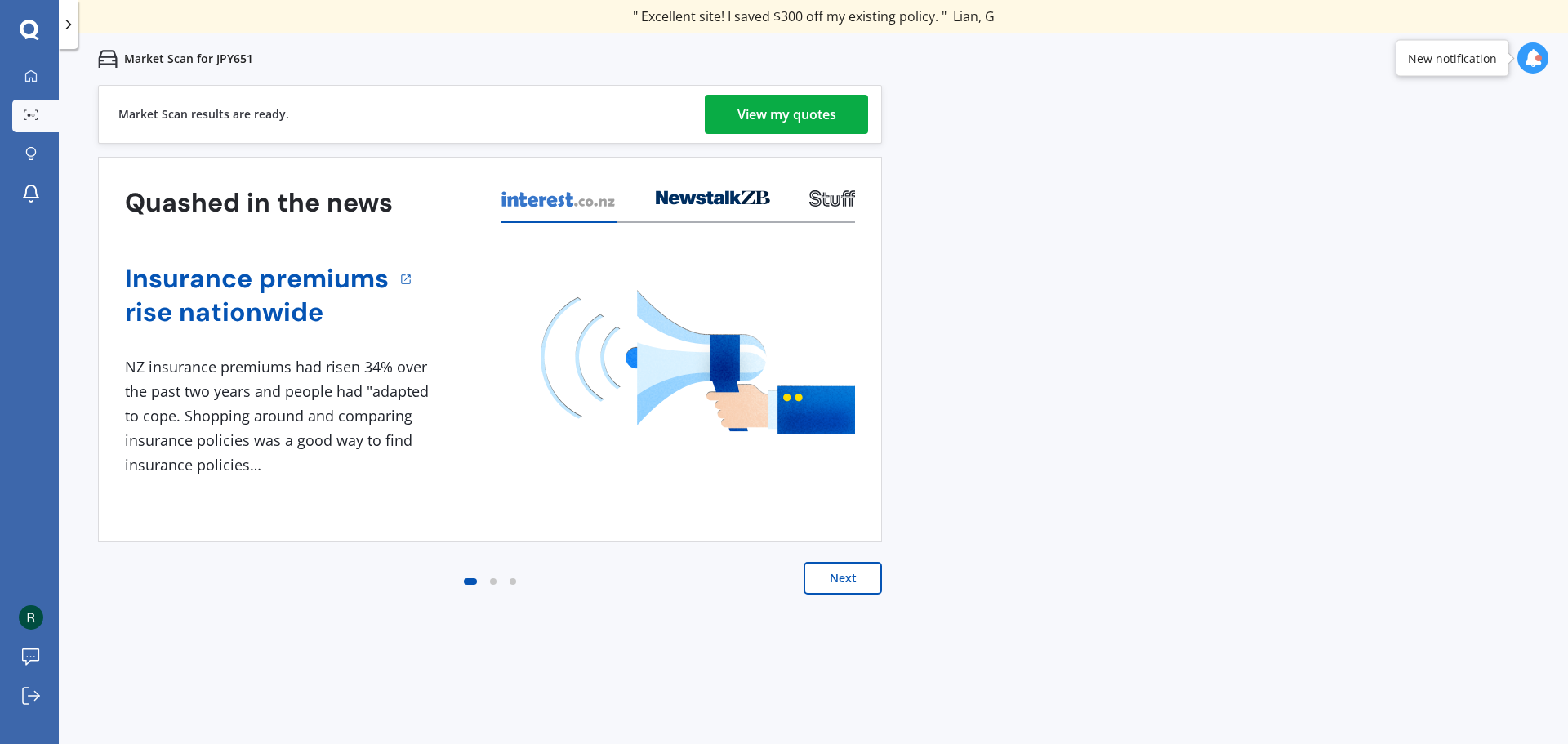
click at [773, 110] on div "View my quotes" at bounding box center [786, 114] width 99 height 39
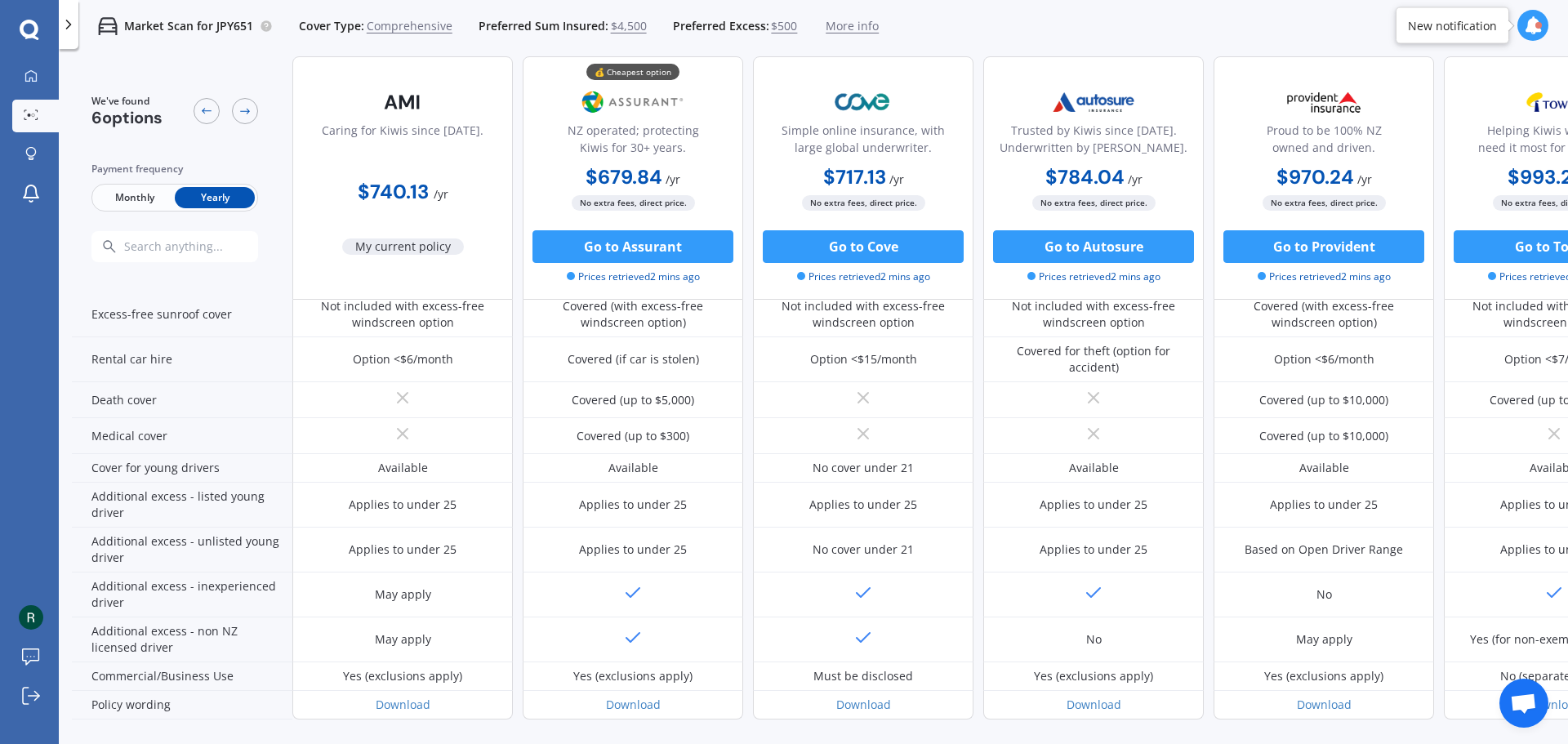
scroll to position [719, 0]
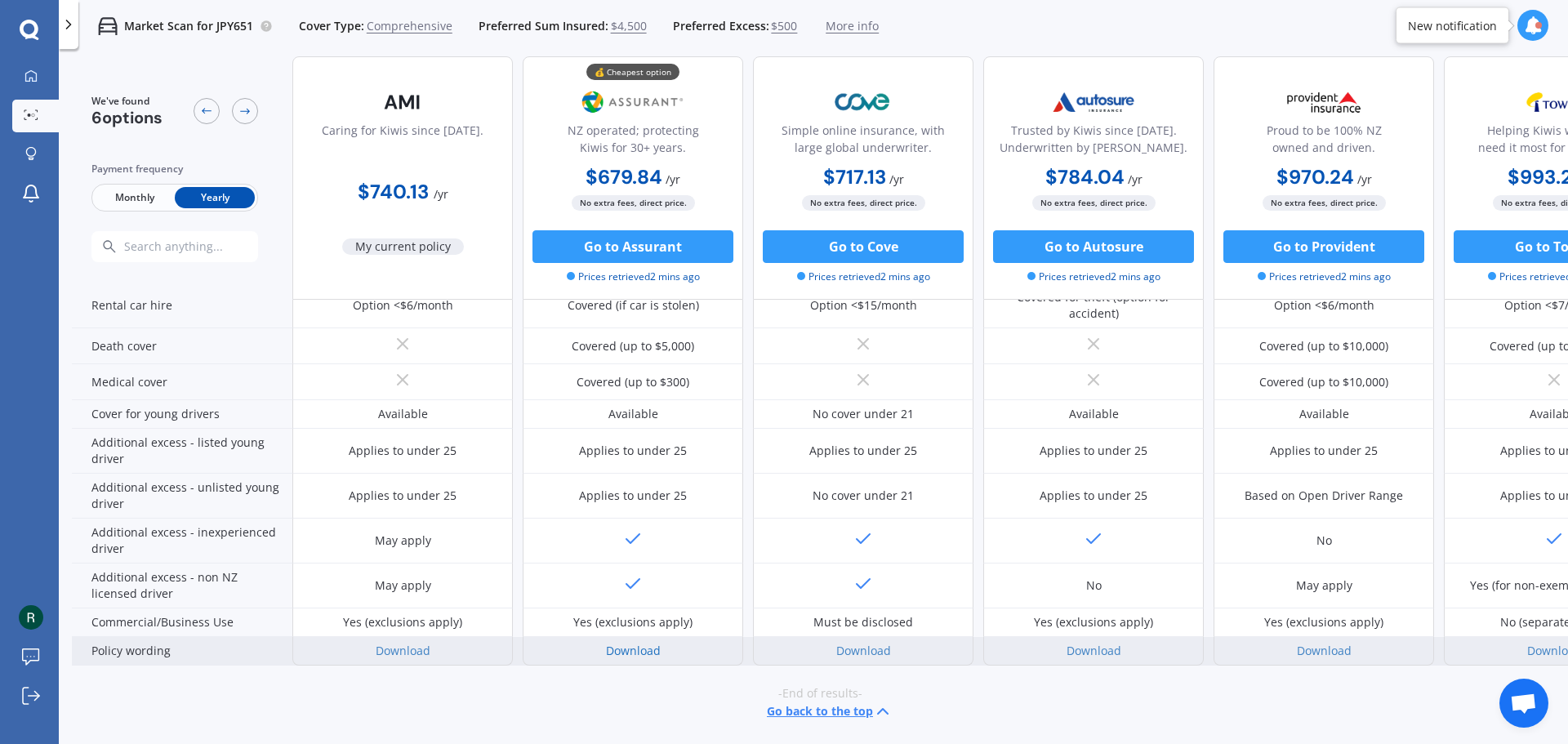
click at [636, 643] on link "Download" at bounding box center [633, 651] width 55 height 15
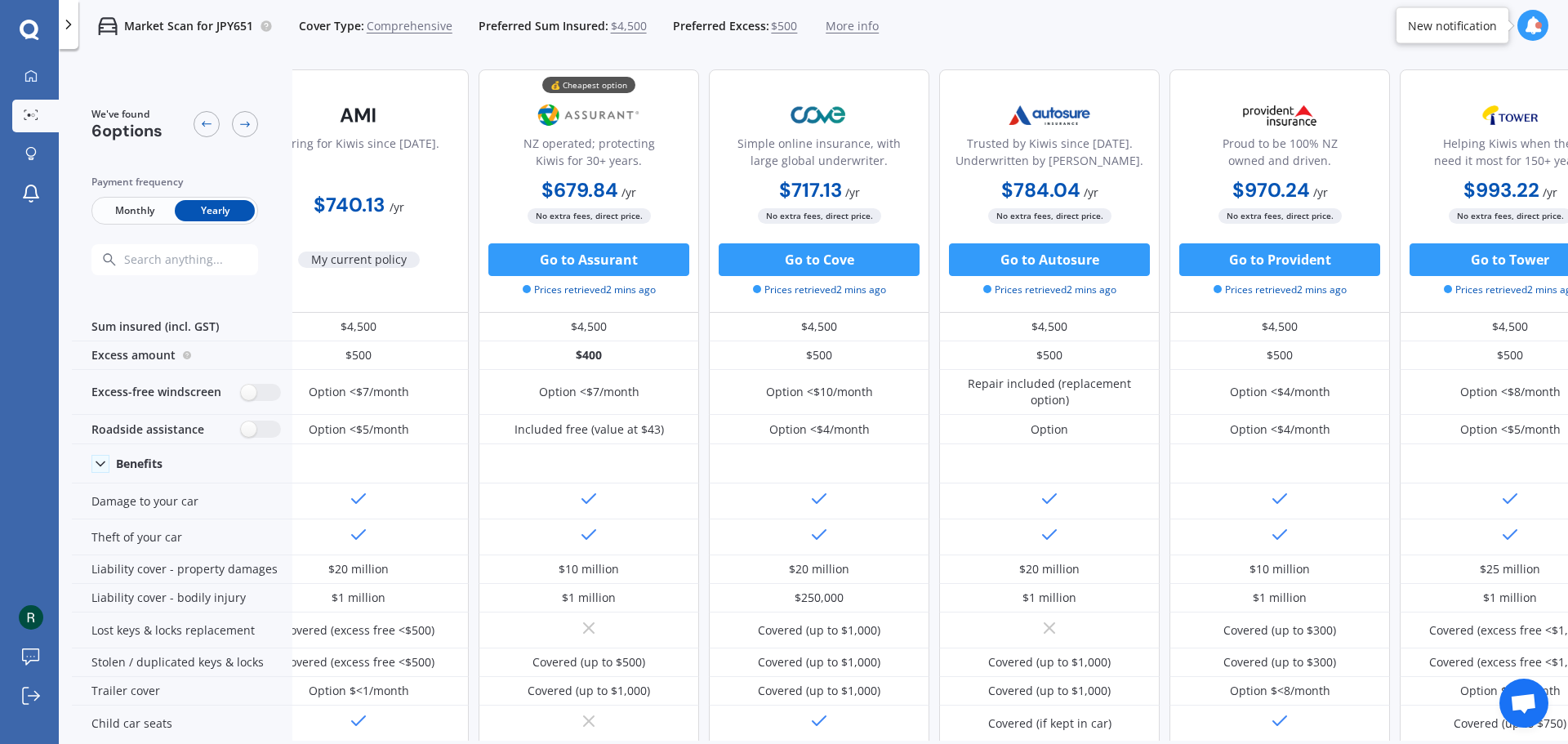
scroll to position [0, 0]
